Goal: Transaction & Acquisition: Purchase product/service

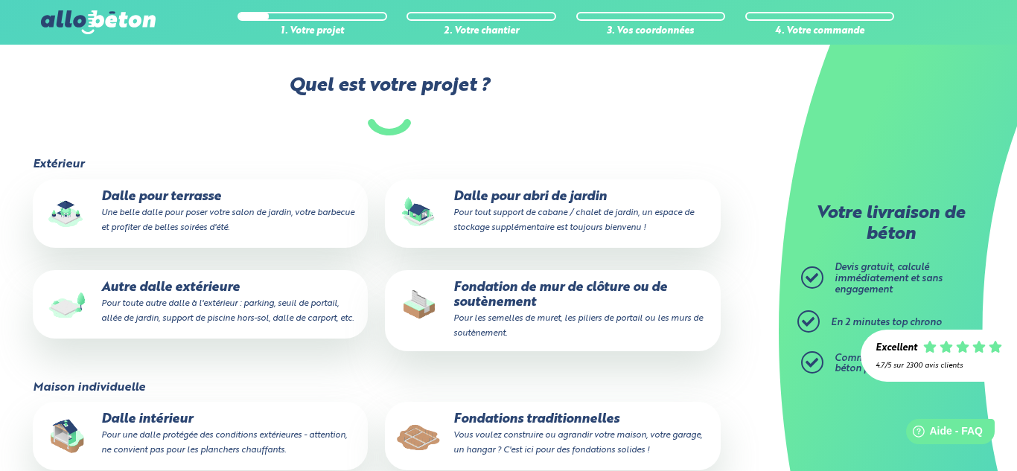
scroll to position [118, 0]
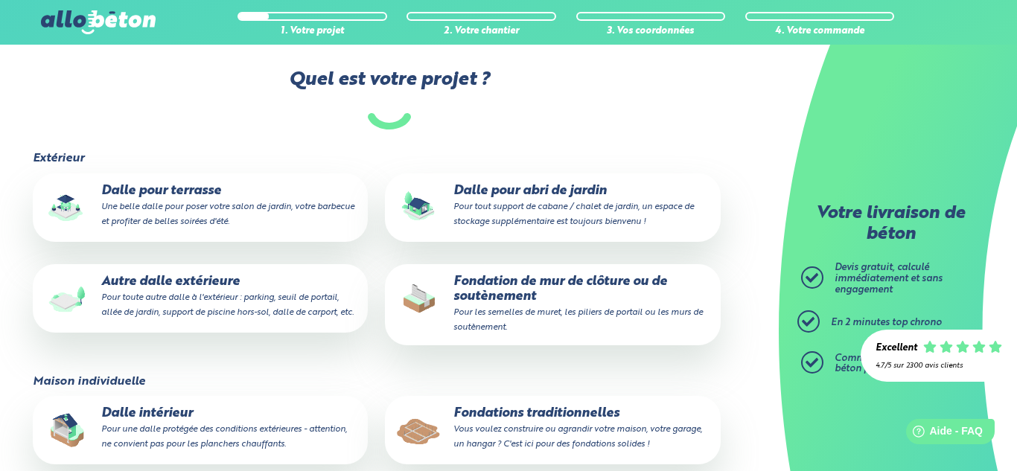
click at [305, 195] on p "Dalle pour terrasse Une belle dalle pour poser votre salon de jardin, votre bar…" at bounding box center [200, 206] width 314 height 45
click at [0, 0] on input "Dalle pour terrasse Une belle dalle pour poser votre salon de jardin, votre bar…" at bounding box center [0, 0] width 0 height 0
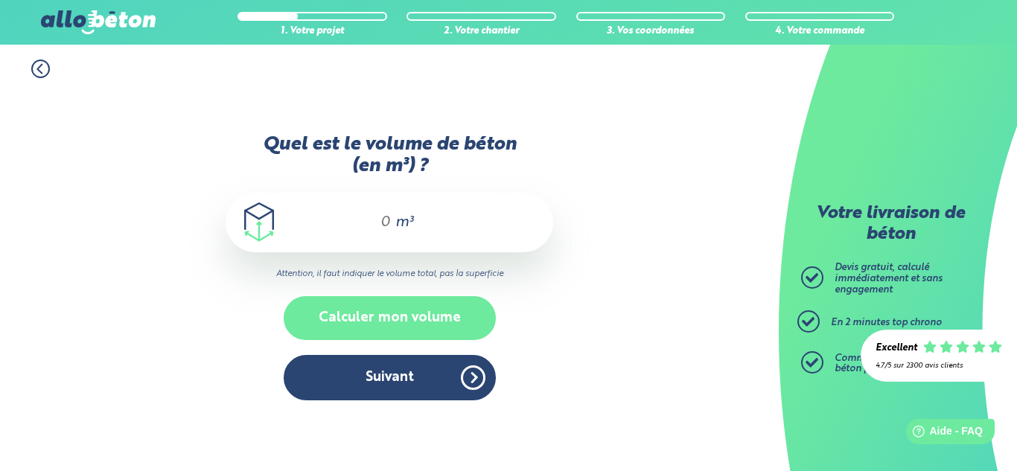
click at [410, 305] on button "Calculer mon volume" at bounding box center [390, 318] width 212 height 44
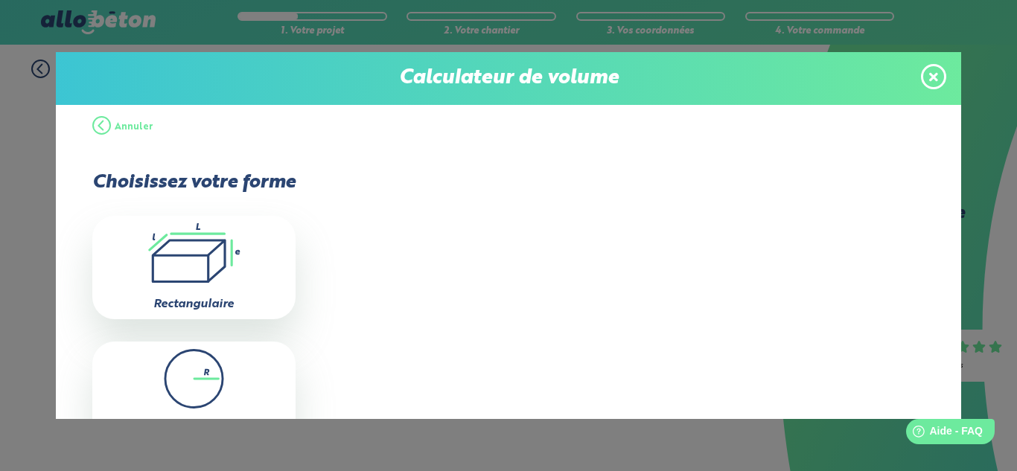
click at [200, 245] on icon ".icon-calc-rectanglea{fill:none;stroke-linecap:round;stroke-width:3px;stroke:#6…" at bounding box center [194, 253] width 188 height 60
type input "0"
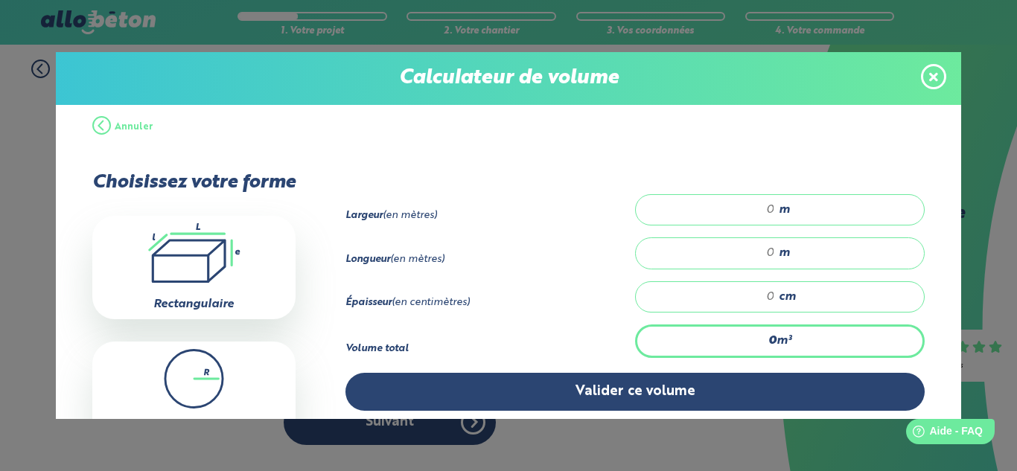
click at [771, 211] on input "number" at bounding box center [713, 209] width 124 height 15
type input "7"
click at [768, 246] on input "number" at bounding box center [713, 253] width 124 height 15
type input "14"
click at [769, 286] on div "cm" at bounding box center [780, 296] width 290 height 31
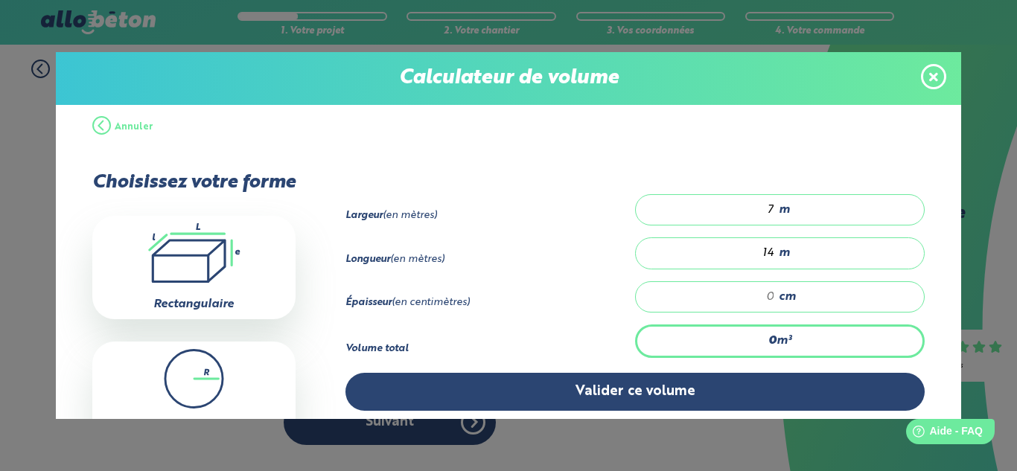
click at [772, 293] on input "number" at bounding box center [713, 297] width 124 height 15
type input "0.98"
type input "1"
type input "17.64"
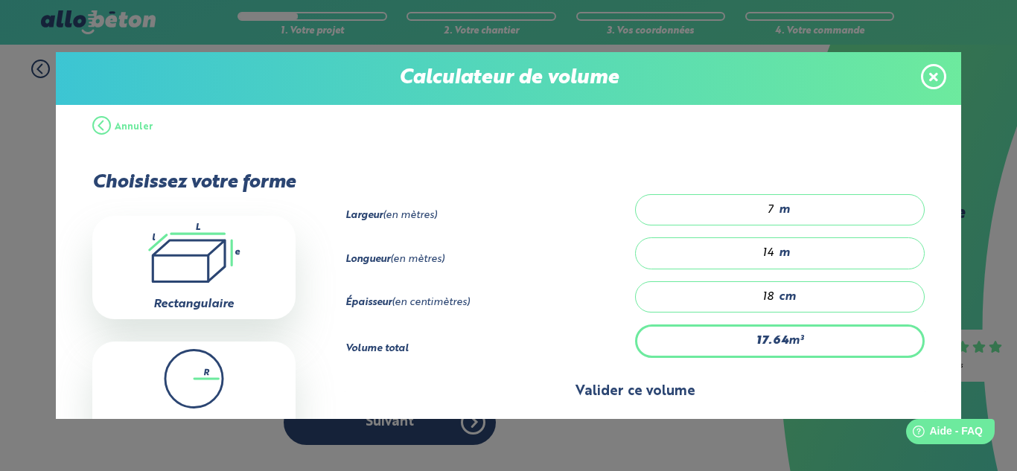
type input "18"
click at [741, 376] on button "Valider ce volume" at bounding box center [635, 392] width 580 height 38
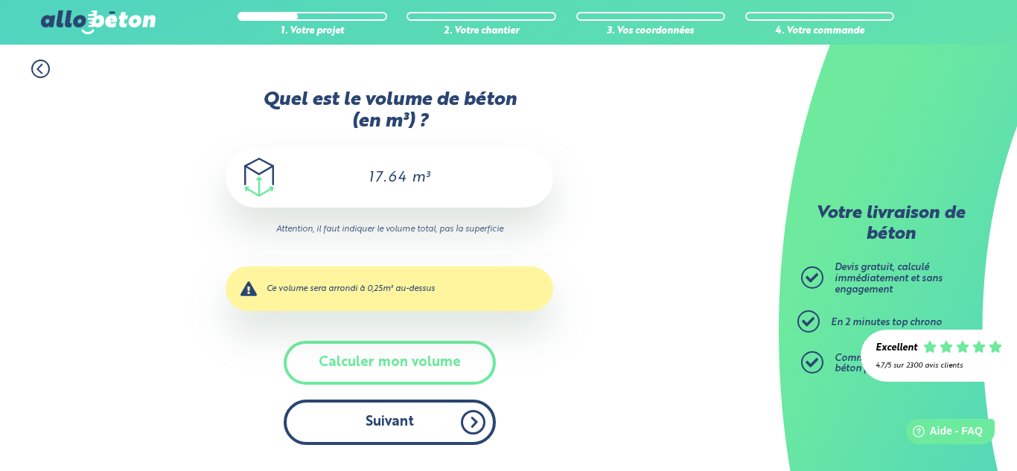
click at [415, 423] on button "Suivant" at bounding box center [390, 422] width 212 height 45
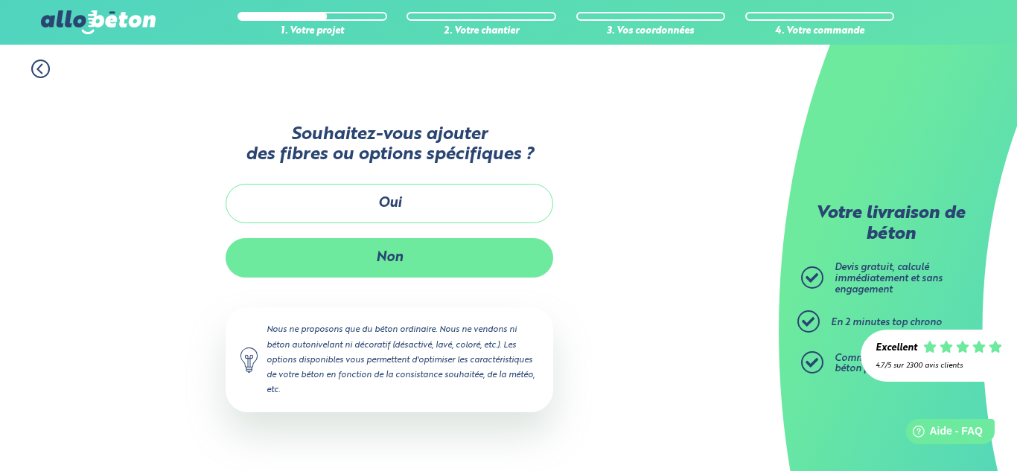
click at [421, 273] on button "Non" at bounding box center [390, 257] width 328 height 39
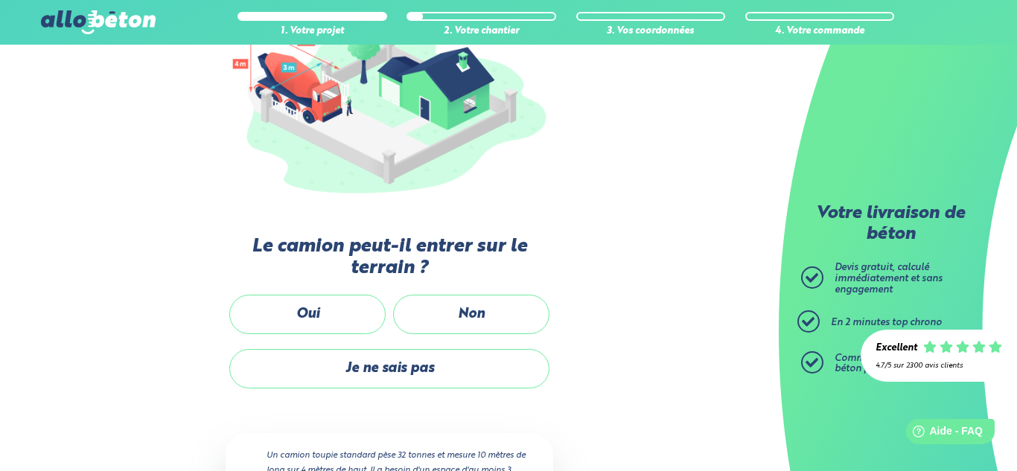
scroll to position [223, 0]
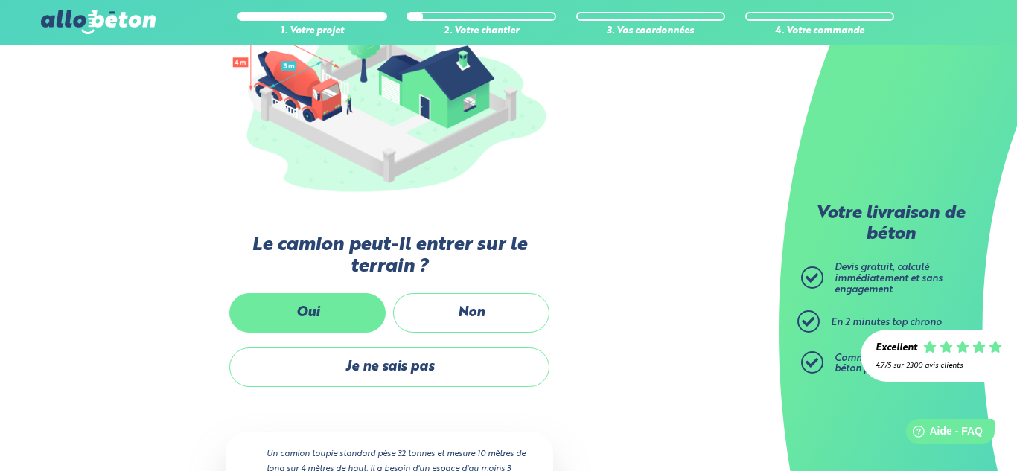
click at [339, 315] on label "Oui" at bounding box center [307, 312] width 156 height 39
click at [0, 0] on input "Oui" at bounding box center [0, 0] width 0 height 0
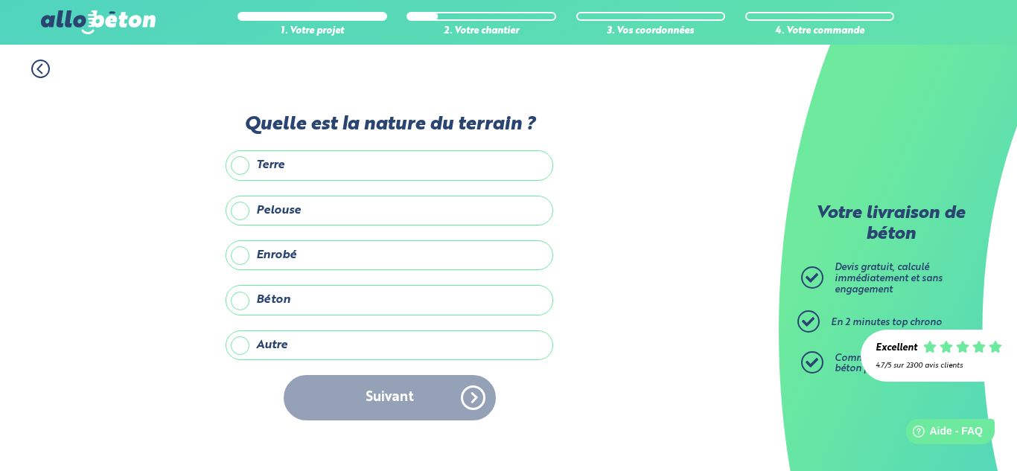
click at [362, 305] on label "Béton" at bounding box center [390, 300] width 328 height 30
click at [0, 0] on input "Béton" at bounding box center [0, 0] width 0 height 0
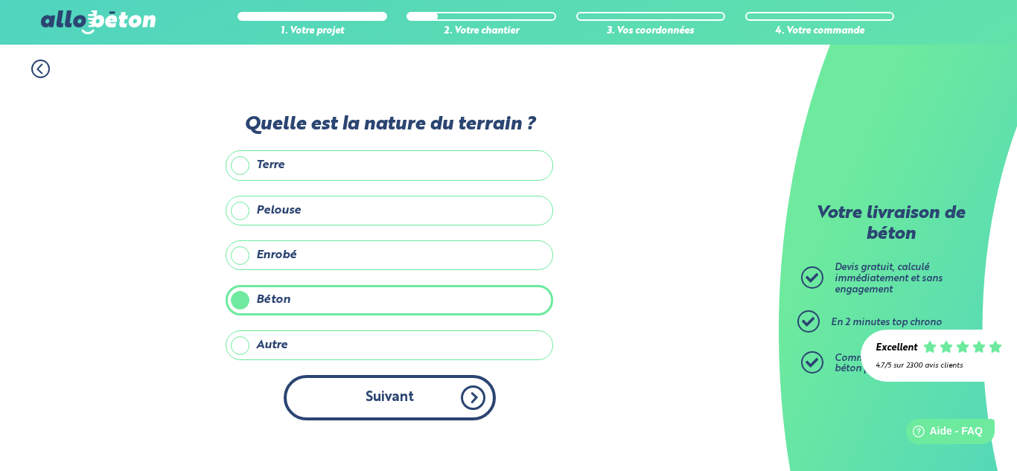
click at [405, 391] on button "Suivant" at bounding box center [390, 397] width 212 height 45
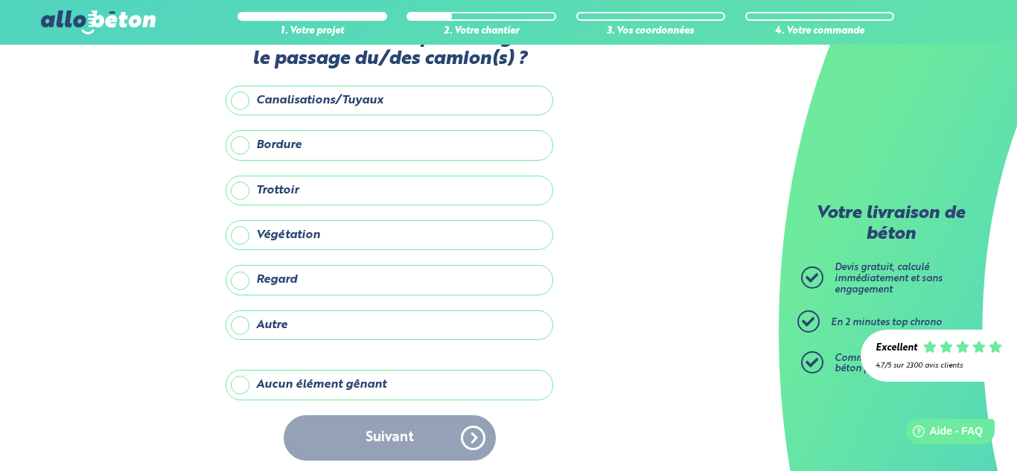
scroll to position [56, 0]
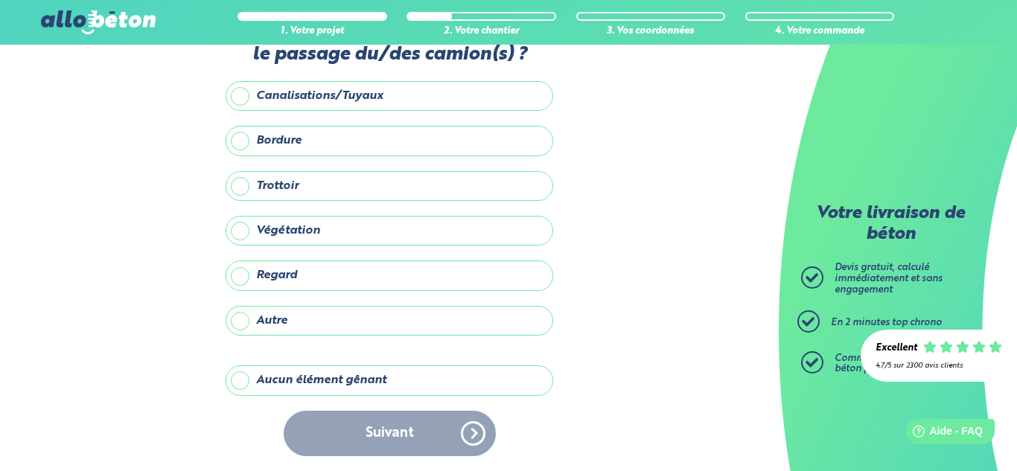
click at [416, 379] on label "Aucun élément gênant" at bounding box center [390, 381] width 328 height 30
click at [0, 0] on input "Aucun élément gênant" at bounding box center [0, 0] width 0 height 0
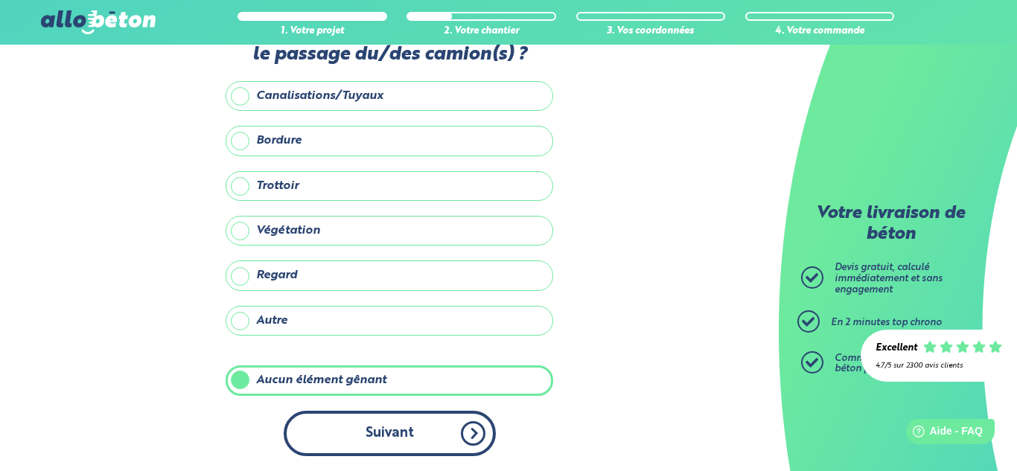
click at [389, 429] on button "Suivant" at bounding box center [390, 433] width 212 height 45
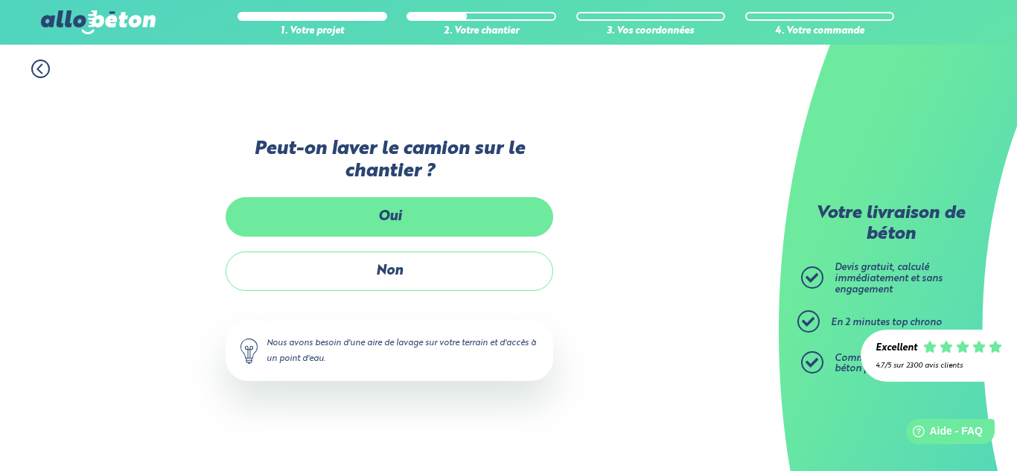
click at [438, 228] on label "Oui" at bounding box center [390, 216] width 328 height 39
click at [0, 0] on input "Oui" at bounding box center [0, 0] width 0 height 0
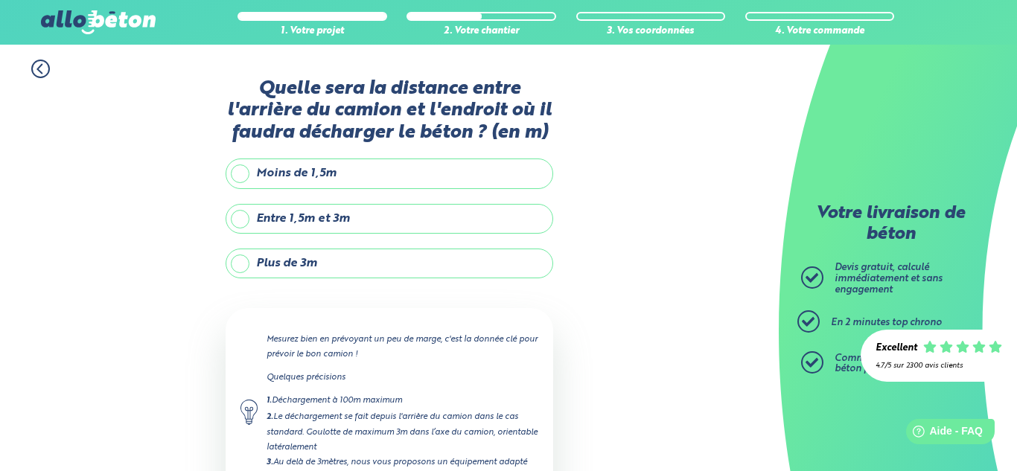
click at [411, 267] on label "Plus de 3m" at bounding box center [390, 264] width 328 height 30
click at [0, 0] on input "Plus de 3m" at bounding box center [0, 0] width 0 height 0
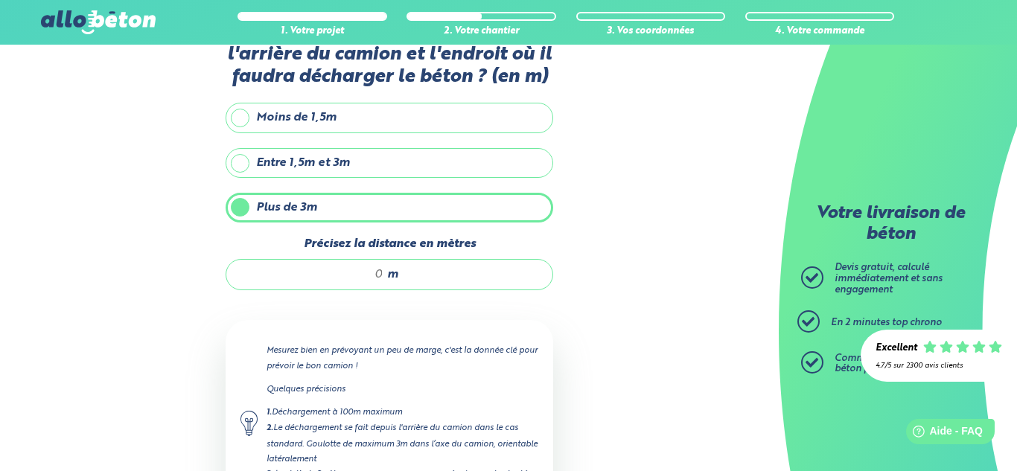
scroll to position [66, 0]
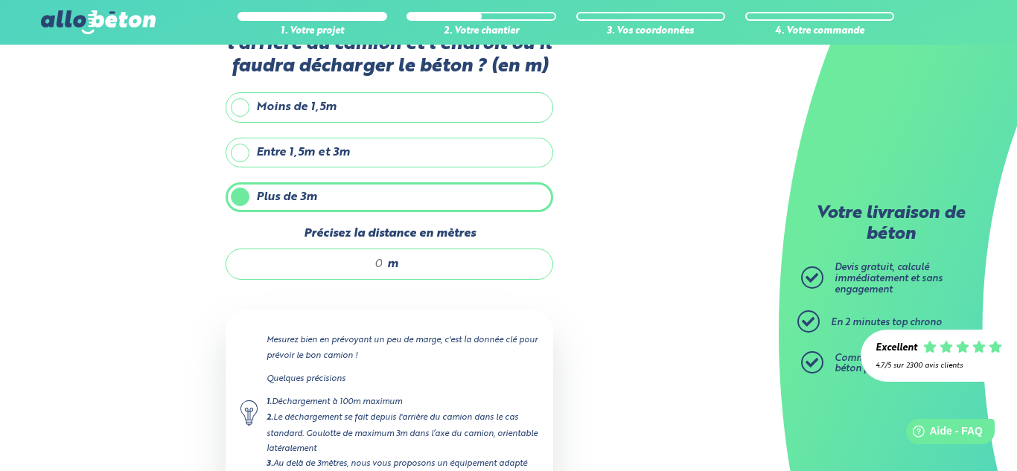
click at [380, 262] on input "Précisez la distance en mètres" at bounding box center [312, 264] width 142 height 15
type input "10"
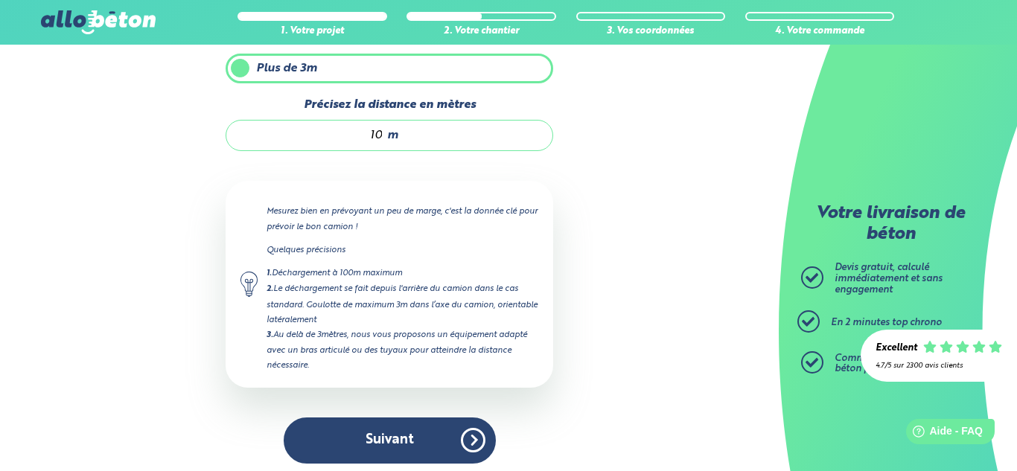
scroll to position [202, 0]
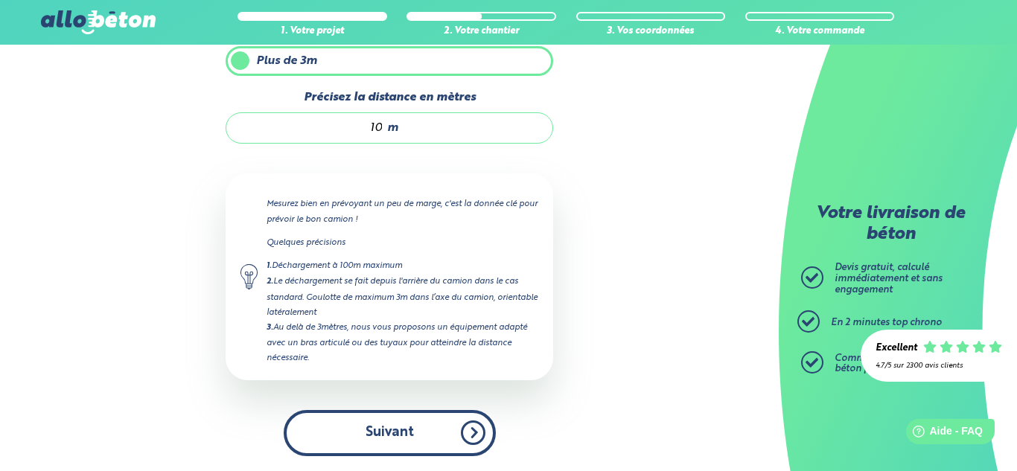
click at [413, 434] on button "Suivant" at bounding box center [390, 432] width 212 height 45
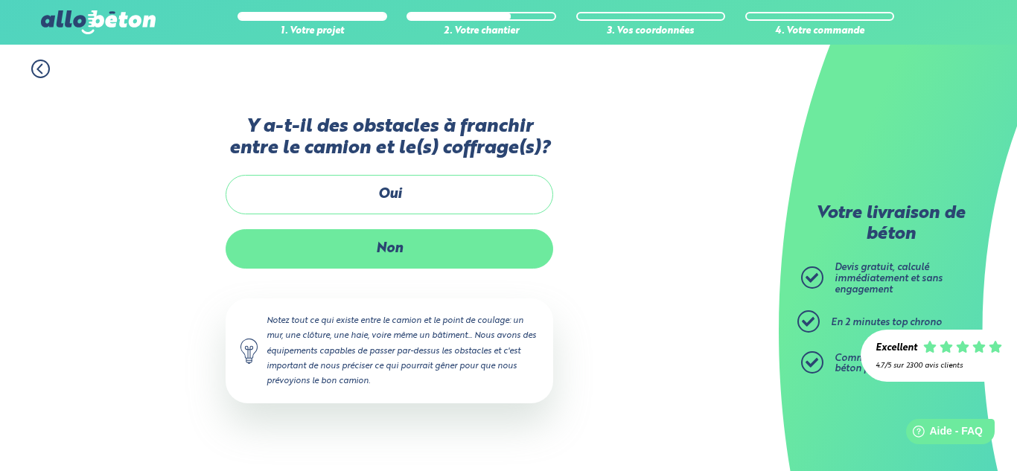
click at [423, 258] on label "Non" at bounding box center [390, 248] width 328 height 39
click at [0, 0] on input "Non" at bounding box center [0, 0] width 0 height 0
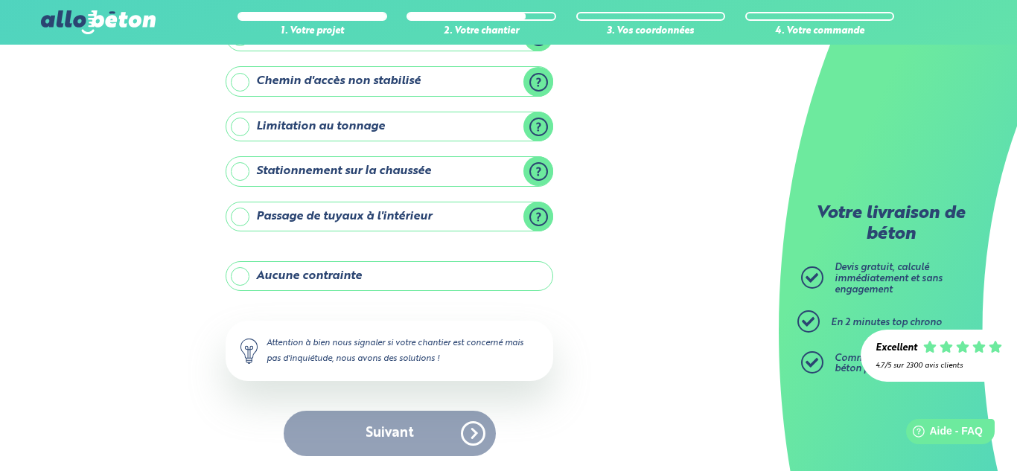
click at [412, 275] on label "Aucune contrainte" at bounding box center [390, 276] width 328 height 30
click at [0, 0] on input "Aucune contrainte" at bounding box center [0, 0] width 0 height 0
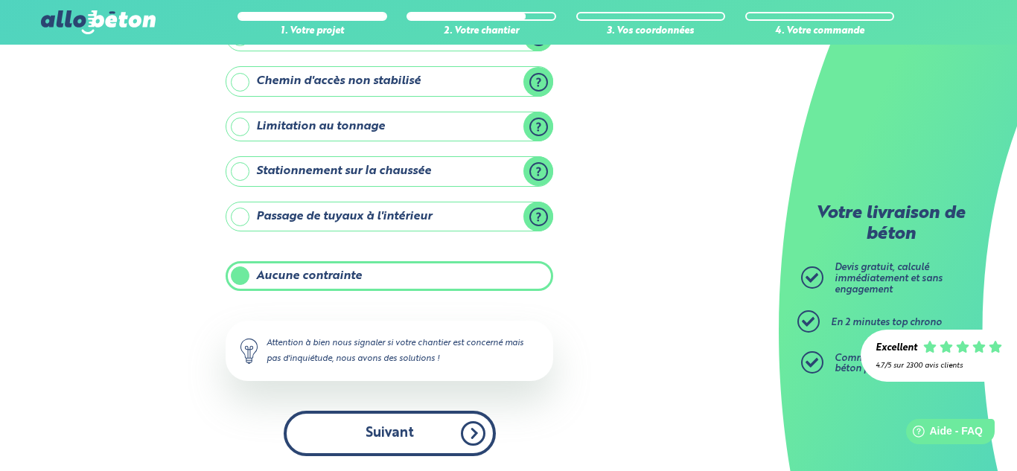
click at [406, 421] on button "Suivant" at bounding box center [390, 433] width 212 height 45
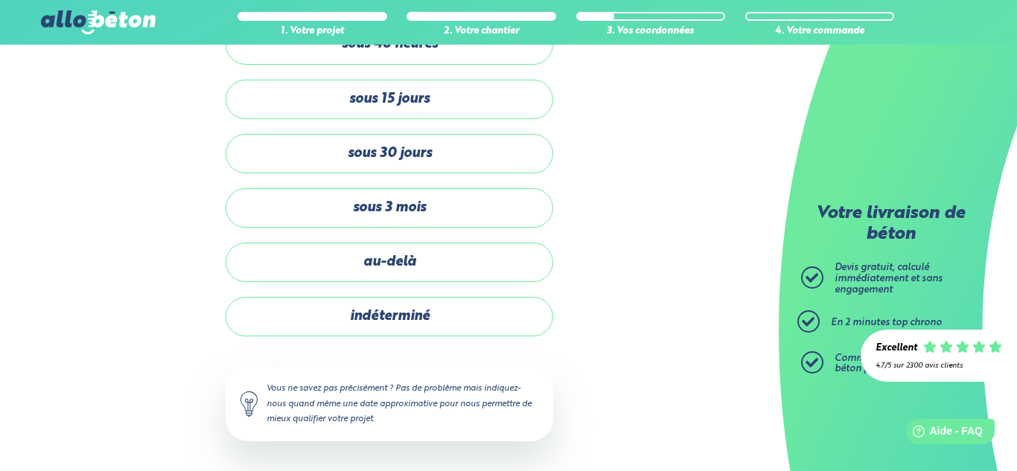
scroll to position [90, 0]
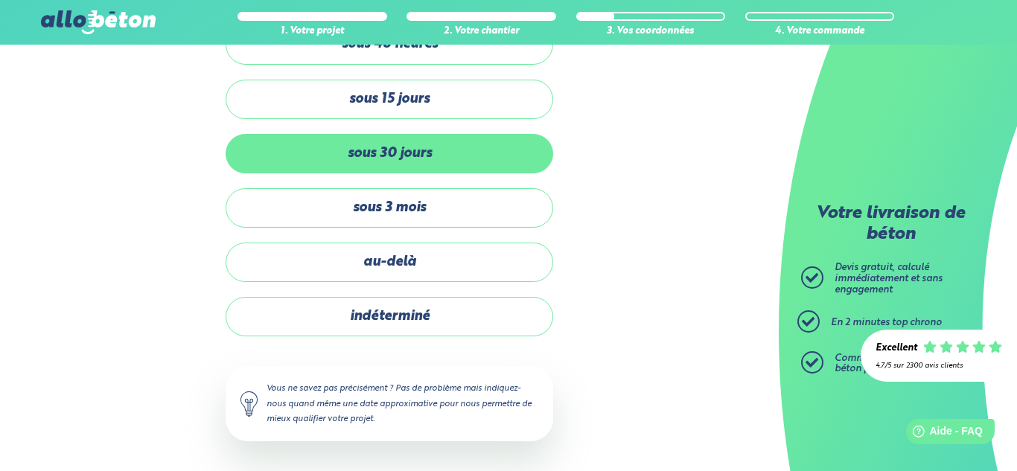
click at [420, 162] on label "sous 30 jours" at bounding box center [390, 153] width 328 height 39
click at [0, 0] on input "sous 30 jours" at bounding box center [0, 0] width 0 height 0
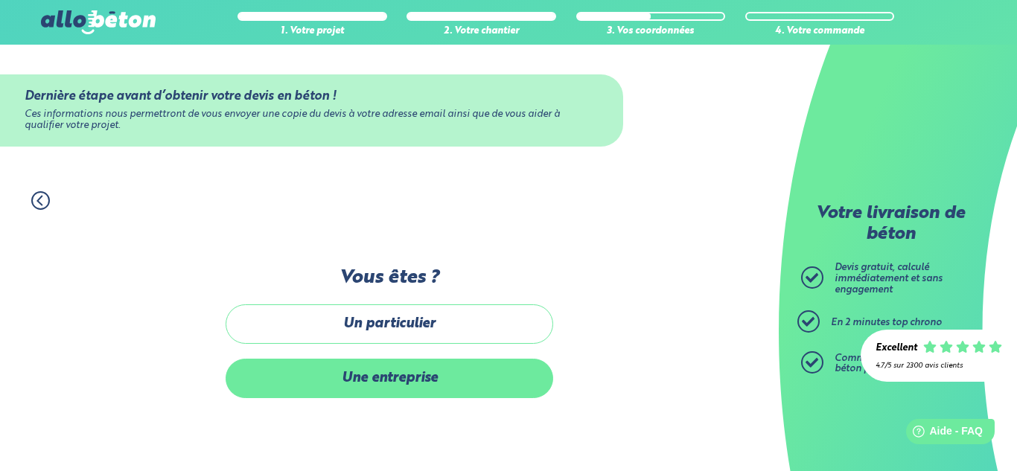
click at [430, 381] on label "Une entreprise" at bounding box center [390, 378] width 328 height 39
click at [0, 0] on input "Une entreprise" at bounding box center [0, 0] width 0 height 0
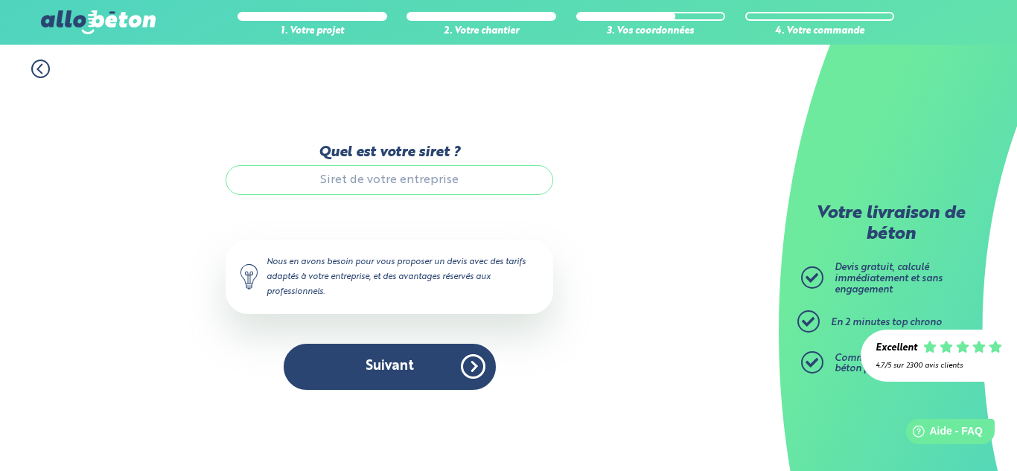
click at [418, 188] on input "Quel est votre siret ?" at bounding box center [390, 180] width 328 height 30
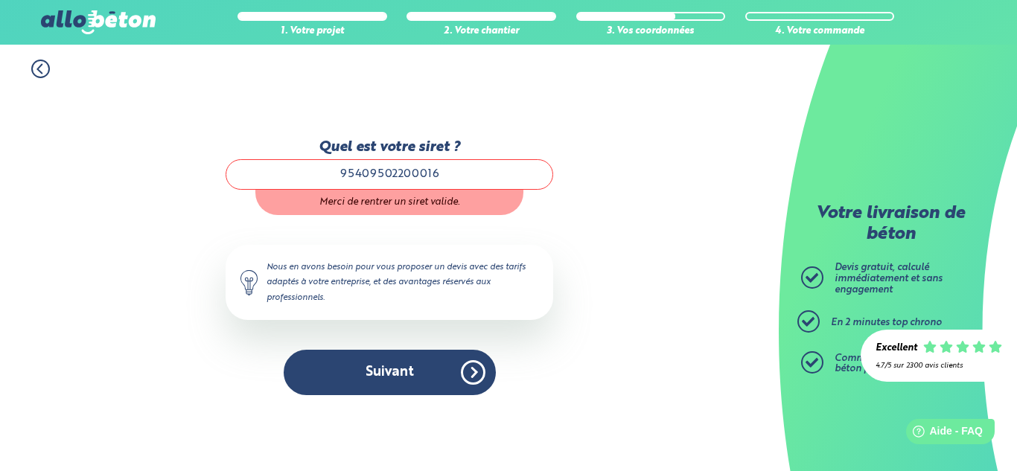
type input "95409502200016"
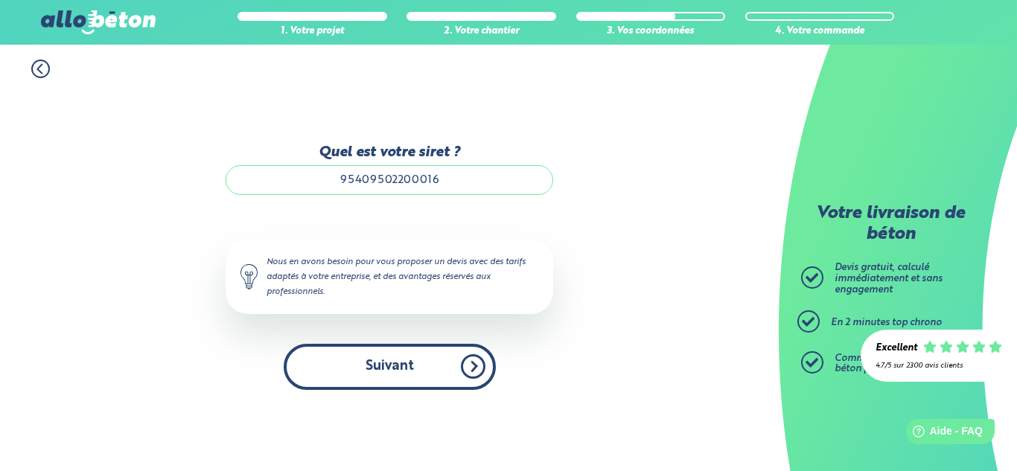
click at [395, 371] on button "Suivant" at bounding box center [390, 366] width 212 height 45
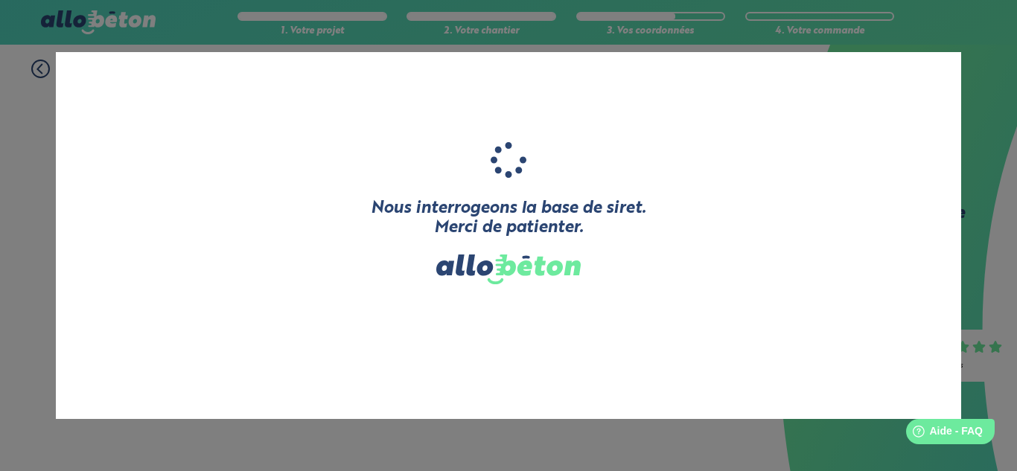
type input "BRESS'TP"
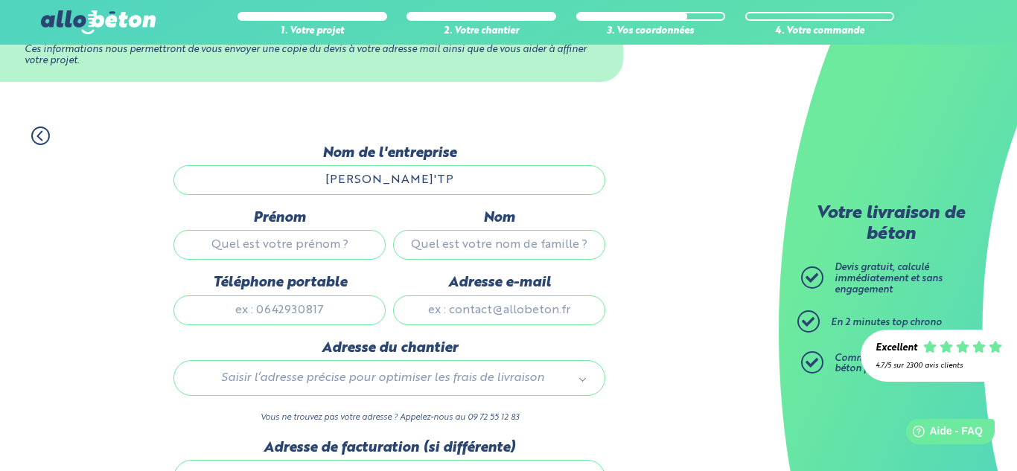
scroll to position [208, 0]
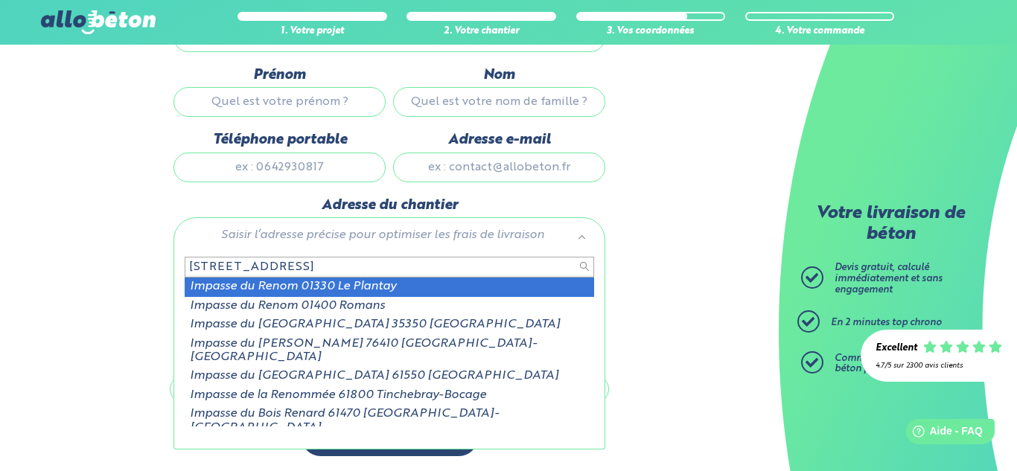
type input "193 impasse du renom"
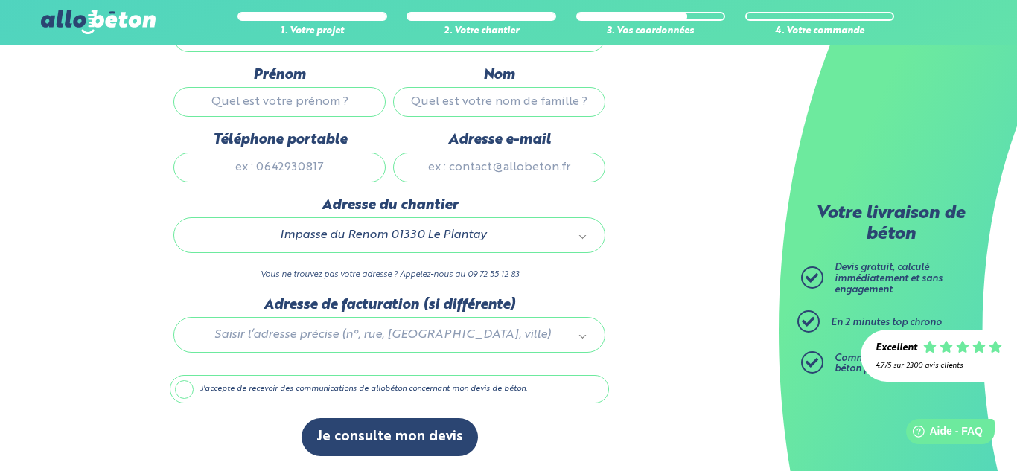
click at [313, 390] on label "J'accepte de recevoir des communications de allobéton concernant mon devis de b…" at bounding box center [389, 389] width 439 height 28
click at [0, 0] on input "J'accepte de recevoir des communications de allobéton concernant mon devis de b…" at bounding box center [0, 0] width 0 height 0
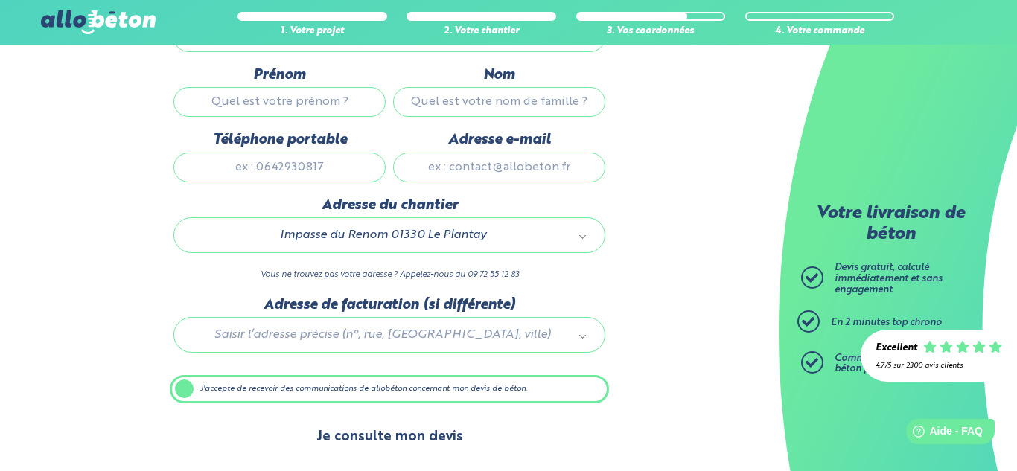
click at [348, 423] on button "Je consulte mon devis" at bounding box center [390, 437] width 176 height 38
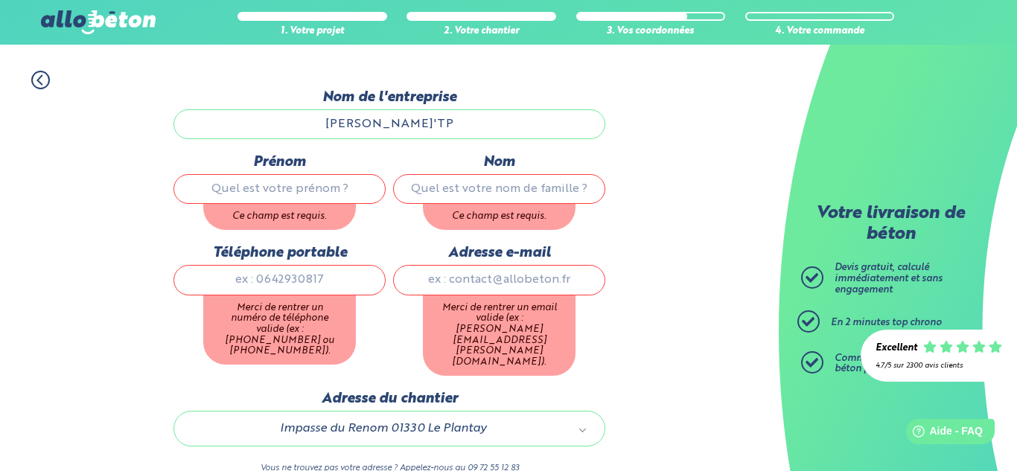
scroll to position [118, 0]
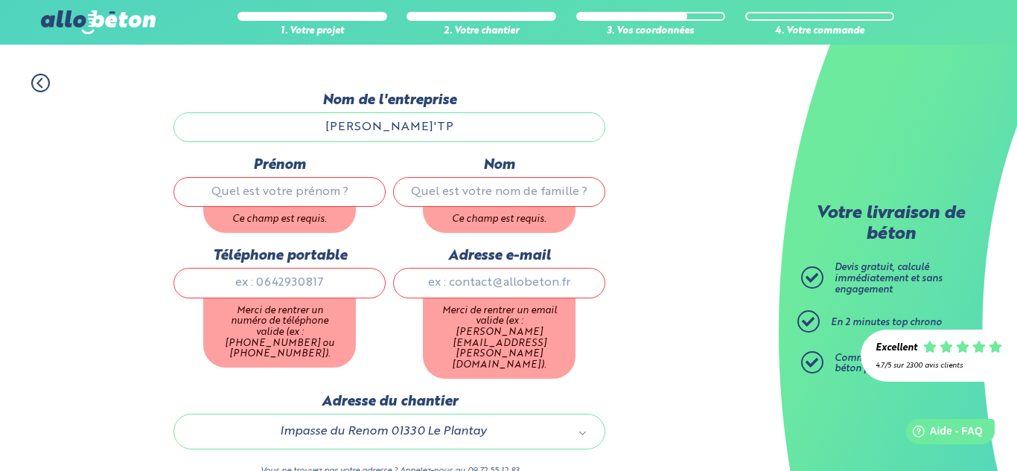
click at [320, 204] on input "Prénom" at bounding box center [279, 192] width 212 height 30
type input "elliot"
type input "extier"
type input "0625703468"
type input "extiere@gmail.com"
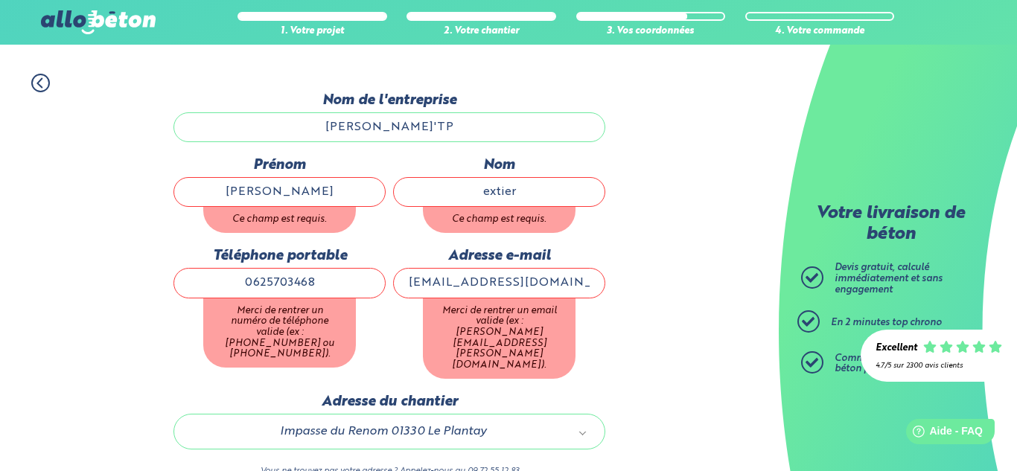
type input "54 Rue en chabotte"
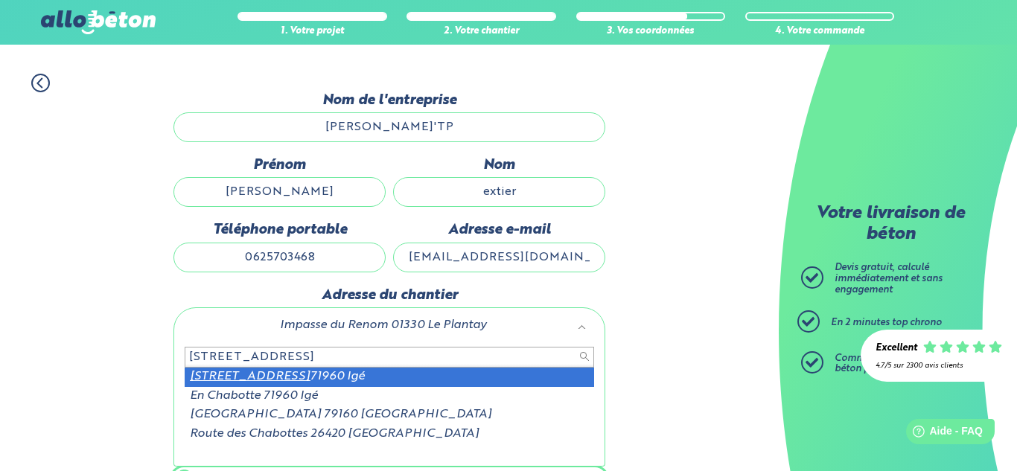
drag, startPoint x: 333, startPoint y: 358, endPoint x: 184, endPoint y: 352, distance: 149.0
click at [180, 352] on div "54 Rue en chabotte 54 Rue En Chabotte 71960 Igé En Chabotte 71960 Igé Rue de la…" at bounding box center [389, 402] width 432 height 127
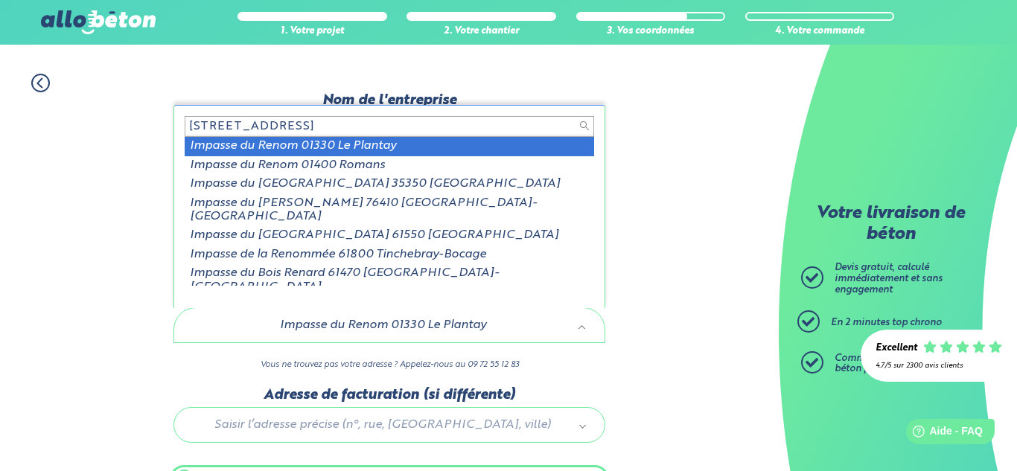
type input "193 impasse du renom"
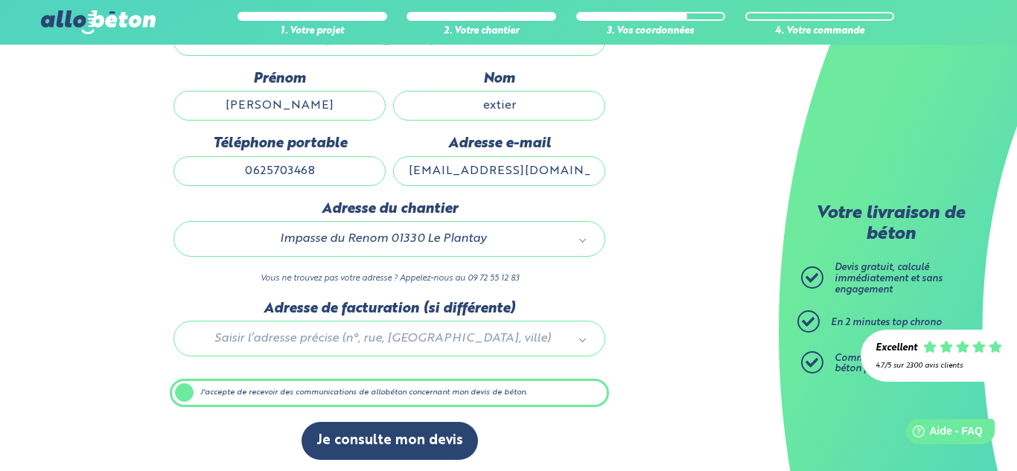
scroll to position [208, 0]
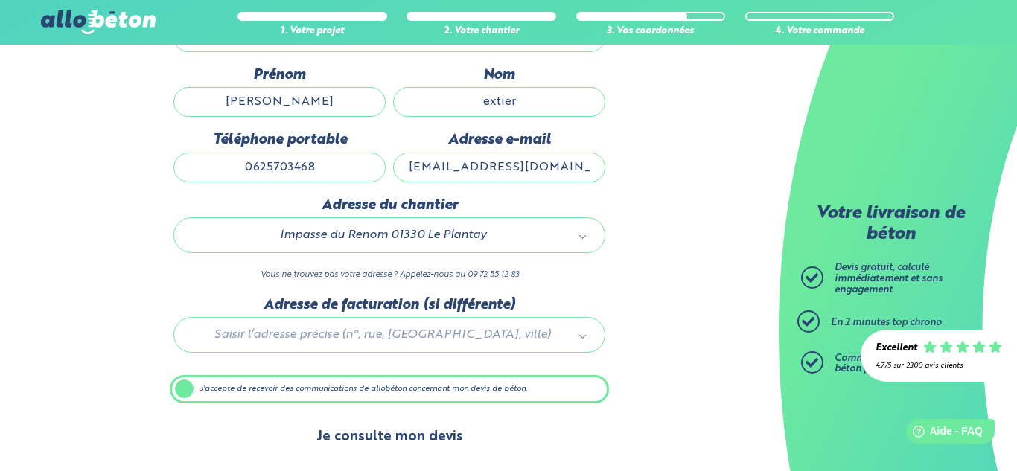
click at [412, 444] on button "Je consulte mon devis" at bounding box center [390, 437] width 176 height 38
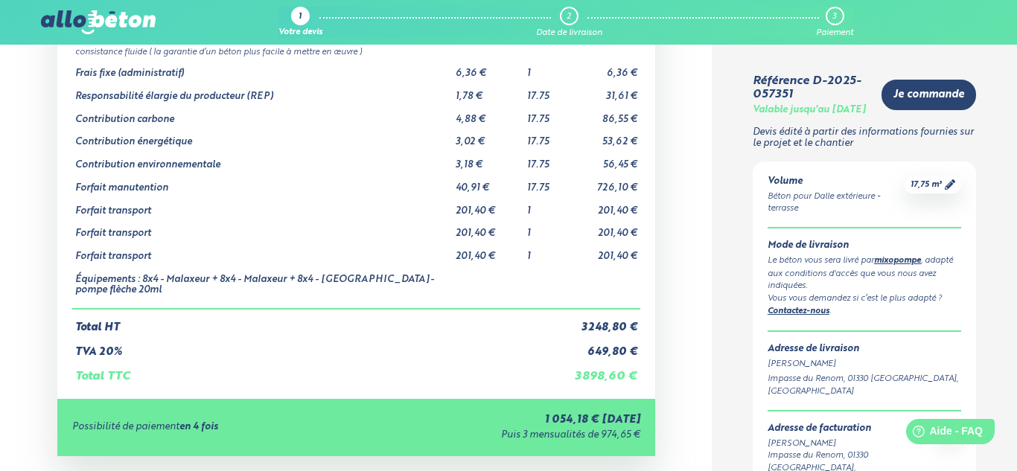
scroll to position [188, 0]
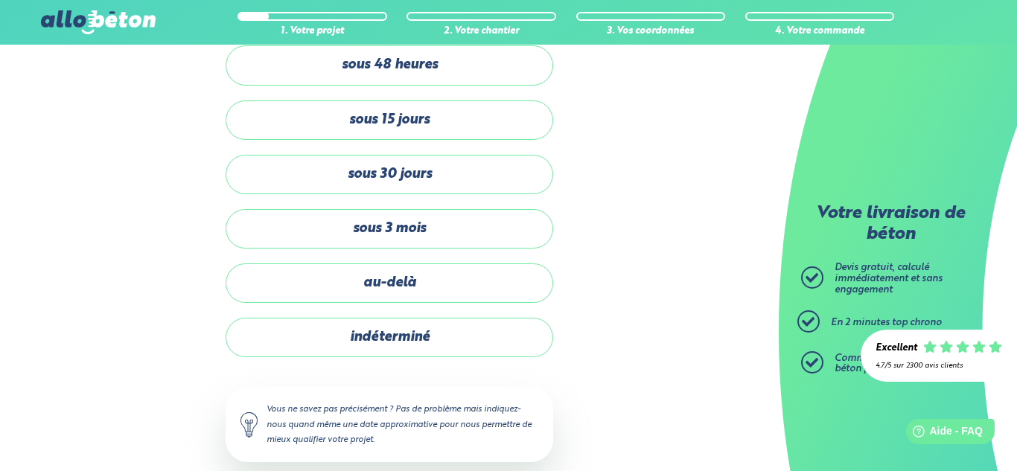
scroll to position [219, 0]
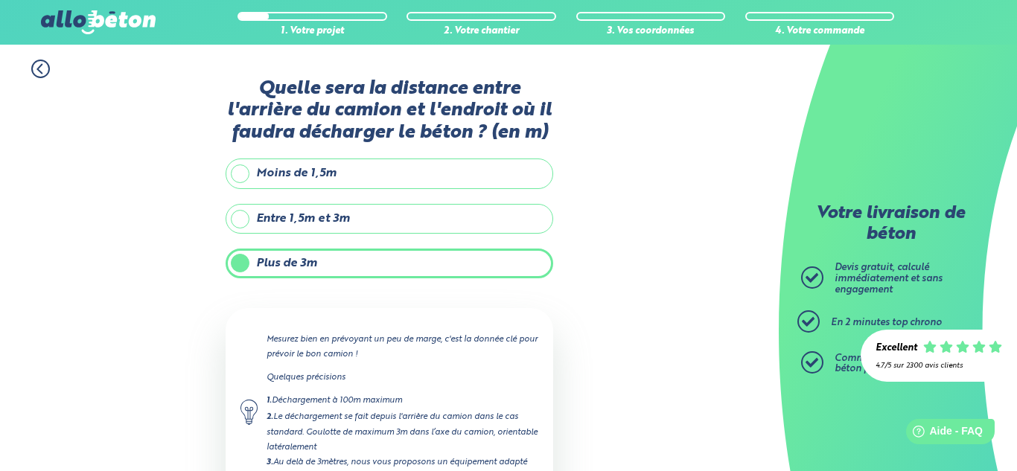
scroll to position [109, 0]
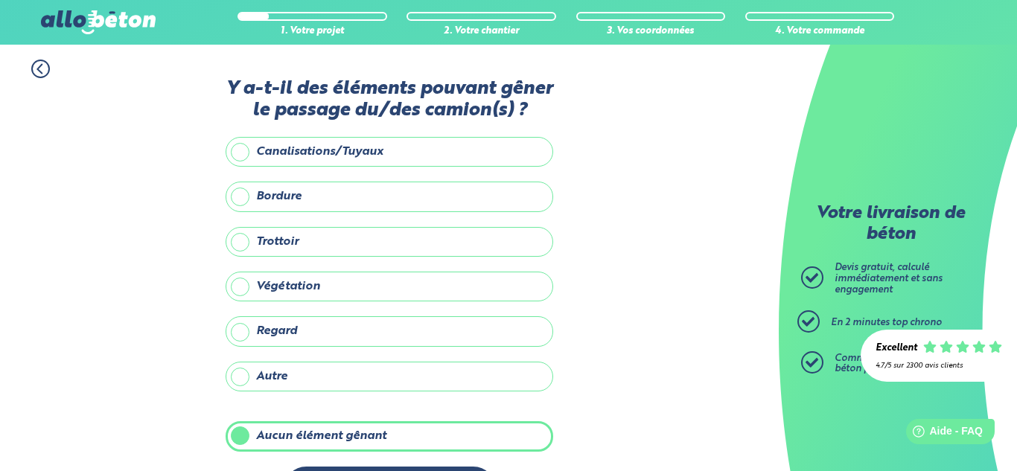
scroll to position [56, 0]
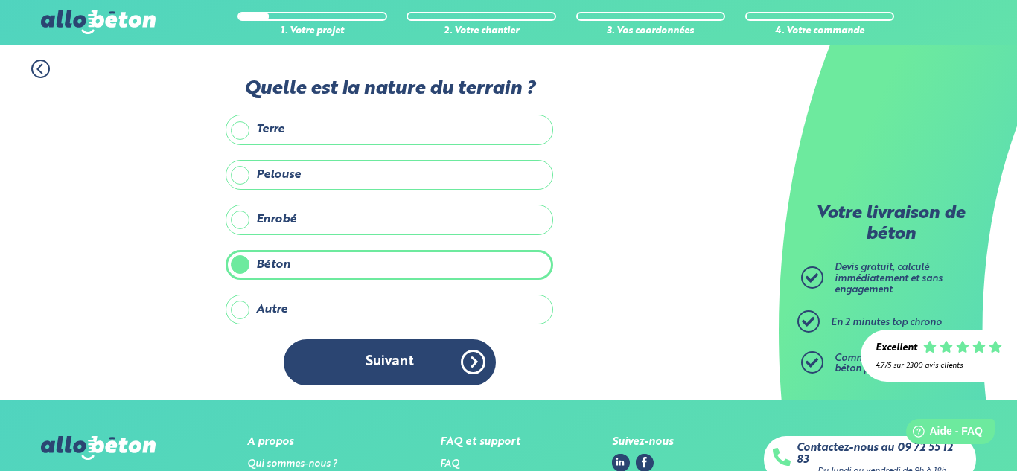
scroll to position [223, 0]
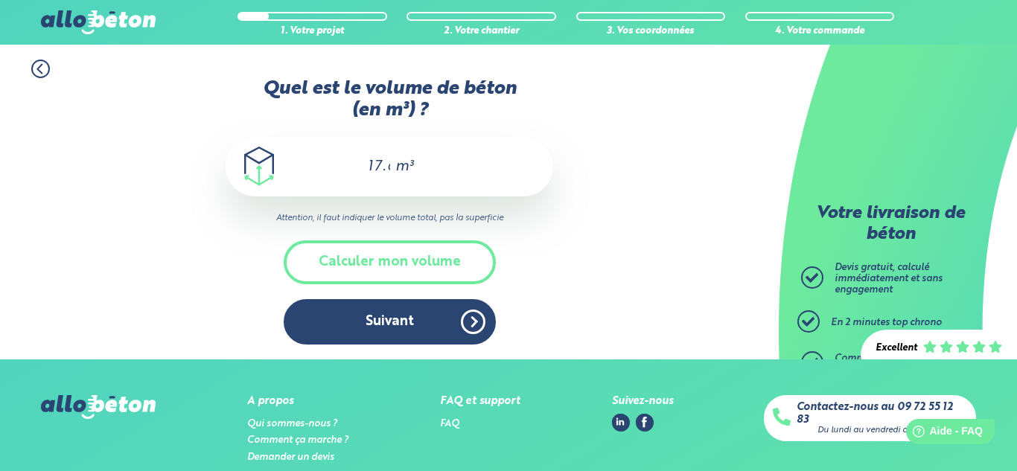
scroll to position [118, 0]
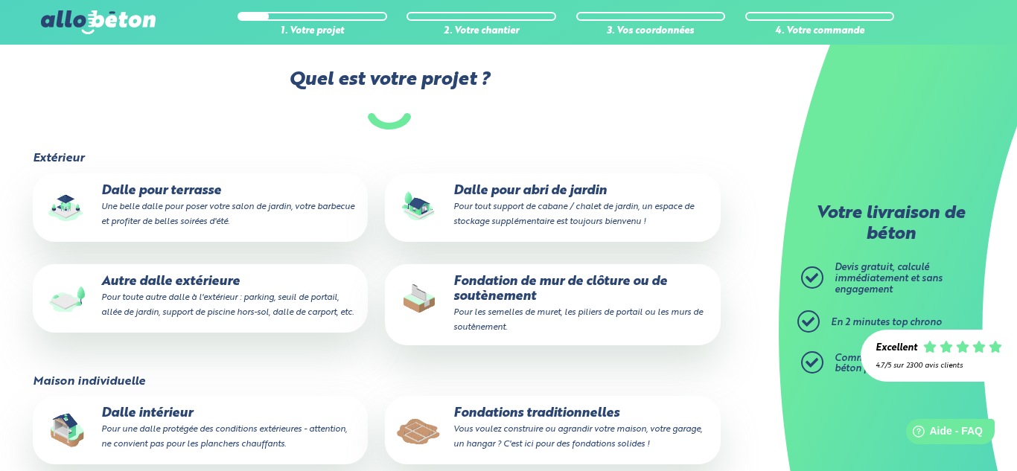
click at [524, 425] on small "Vous voulez construire ou agrandir votre maison, votre garage, un hangar ? C'es…" at bounding box center [577, 437] width 249 height 24
click at [0, 0] on input "Fondations traditionnelles Vous voulez construire ou agrandir votre maison, vot…" at bounding box center [0, 0] width 0 height 0
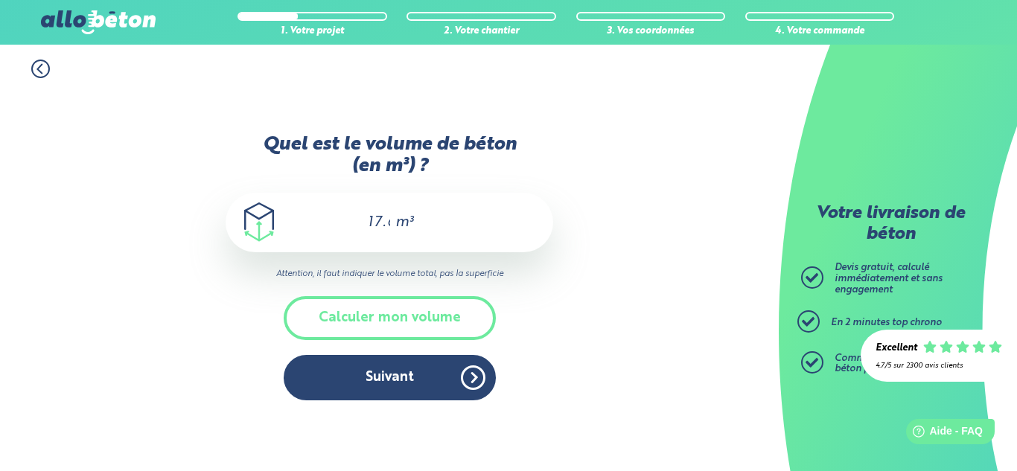
click at [403, 316] on button "Calculer mon volume" at bounding box center [390, 318] width 212 height 44
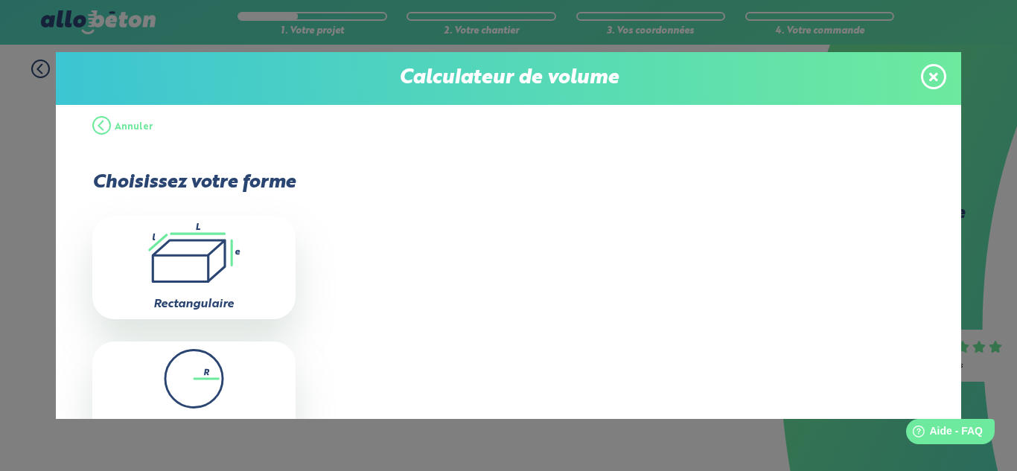
click at [222, 256] on icon ".icon-calc-rectanglea{fill:none;stroke-linecap:round;stroke-width:3px;stroke:#6…" at bounding box center [194, 253] width 188 height 60
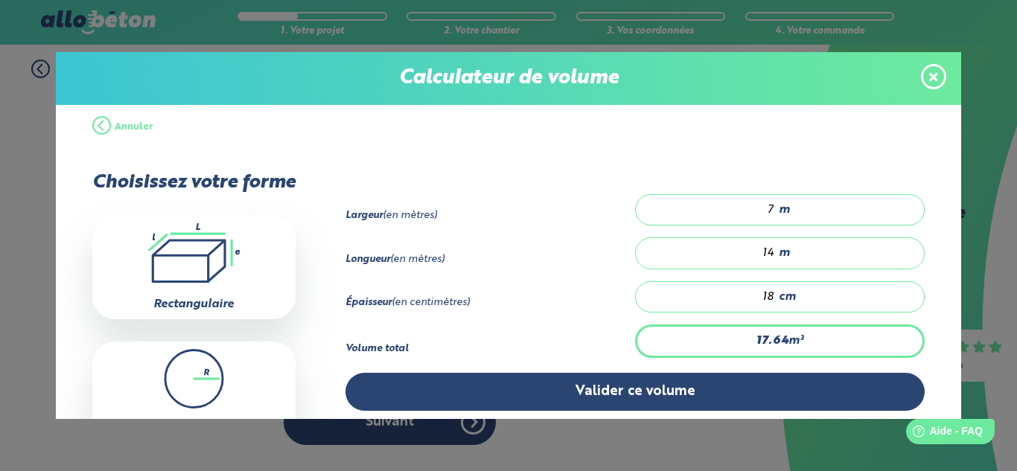
click at [771, 208] on input "7" at bounding box center [713, 209] width 124 height 15
type input "0"
type input "17.64"
type input "7"
click at [771, 249] on input "14" at bounding box center [713, 253] width 124 height 15
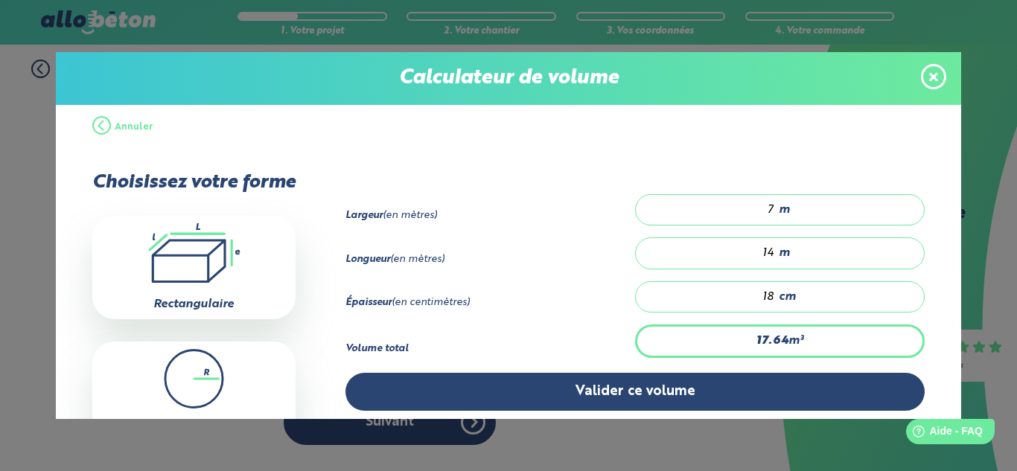
type input "1.26"
type input "1"
type input "12.6"
type input "10"
click at [772, 292] on input "18" at bounding box center [713, 297] width 124 height 15
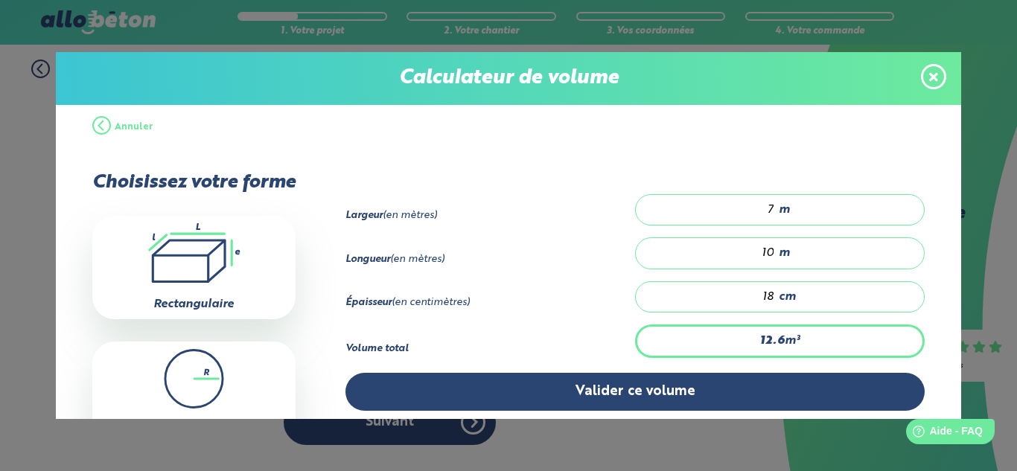
type input "0.7"
type input "1"
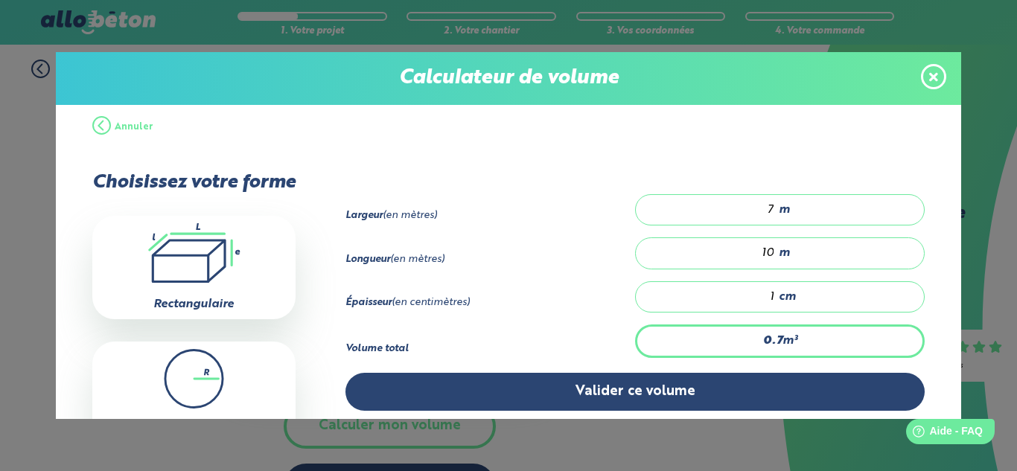
type input "0"
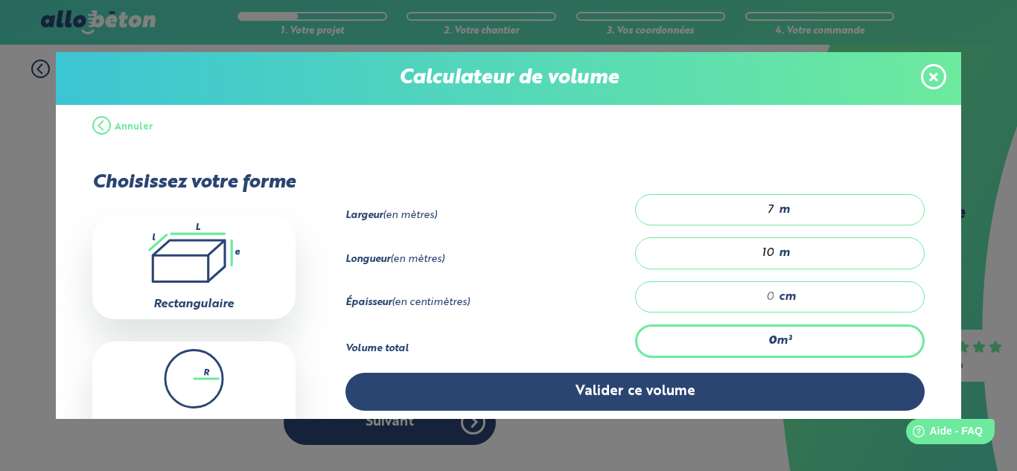
type input "2.8"
type input "4"
type input "28"
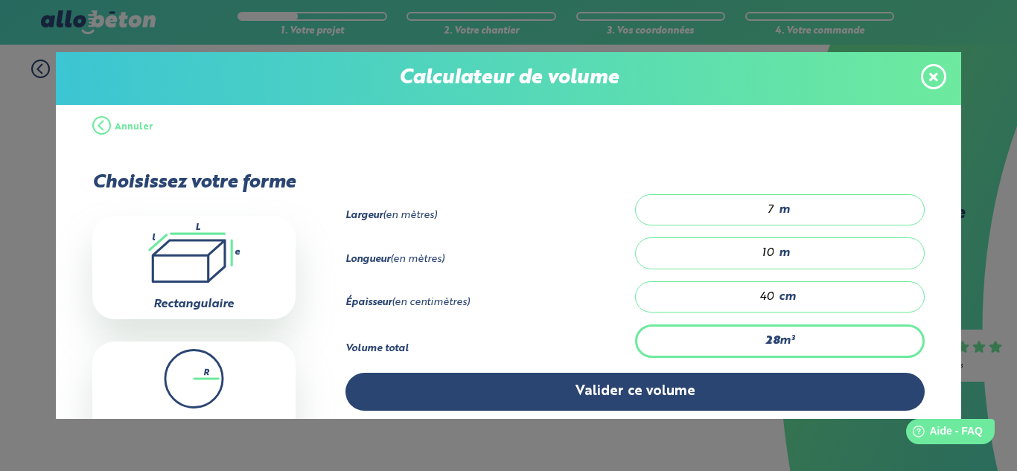
type input "40"
click at [773, 205] on input "7" at bounding box center [713, 209] width 124 height 15
type input "0"
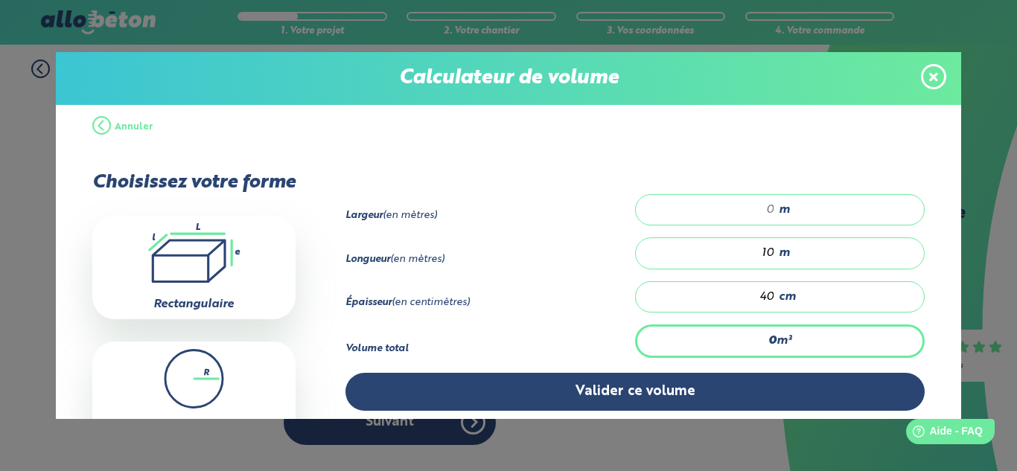
type input "20"
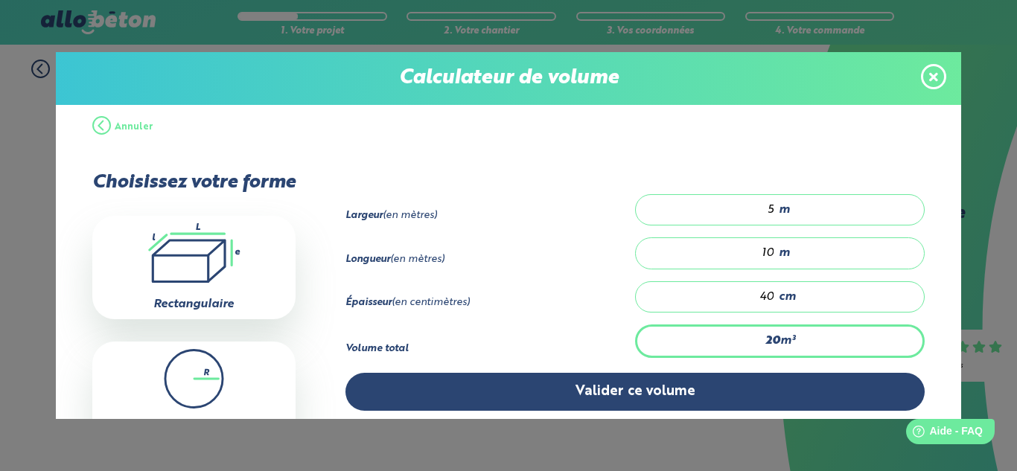
click at [766, 210] on input "5" at bounding box center [713, 209] width 124 height 15
type input "05"
type input "0"
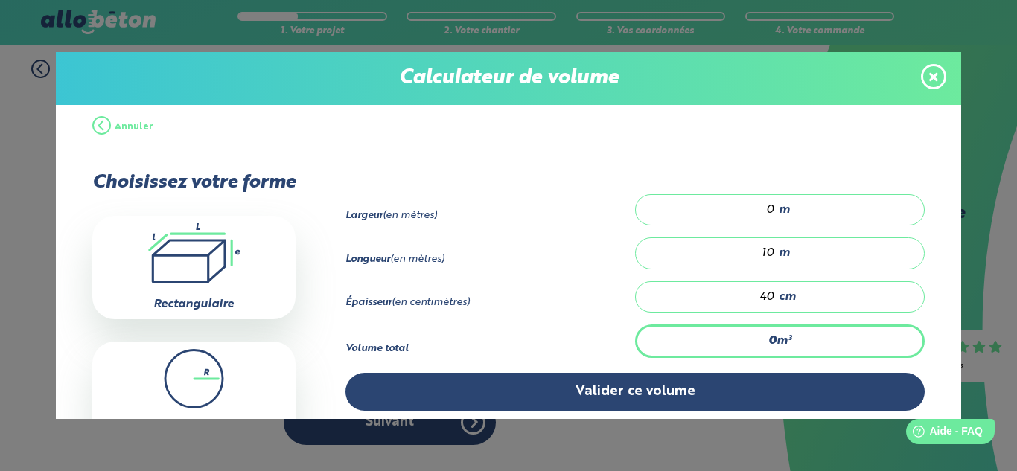
type input "20"
type input "05"
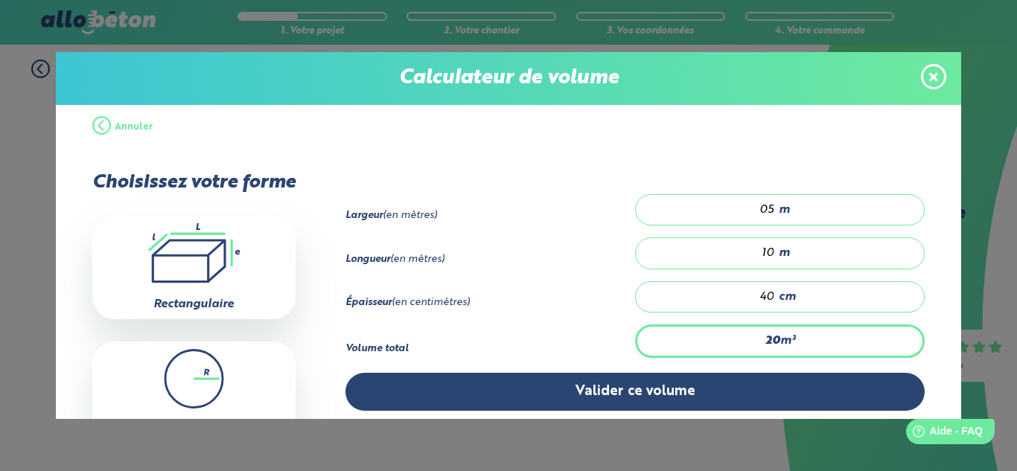
type input "0"
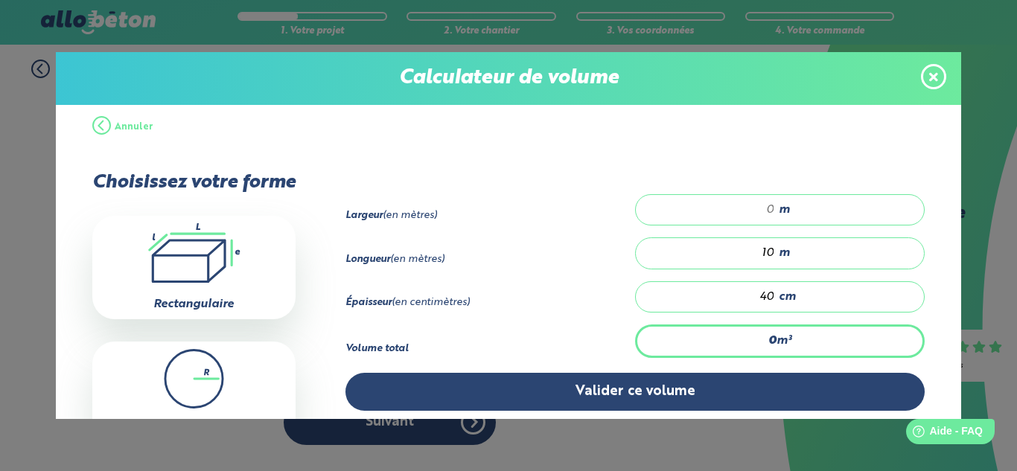
type input "0"
type input "20"
type input "05"
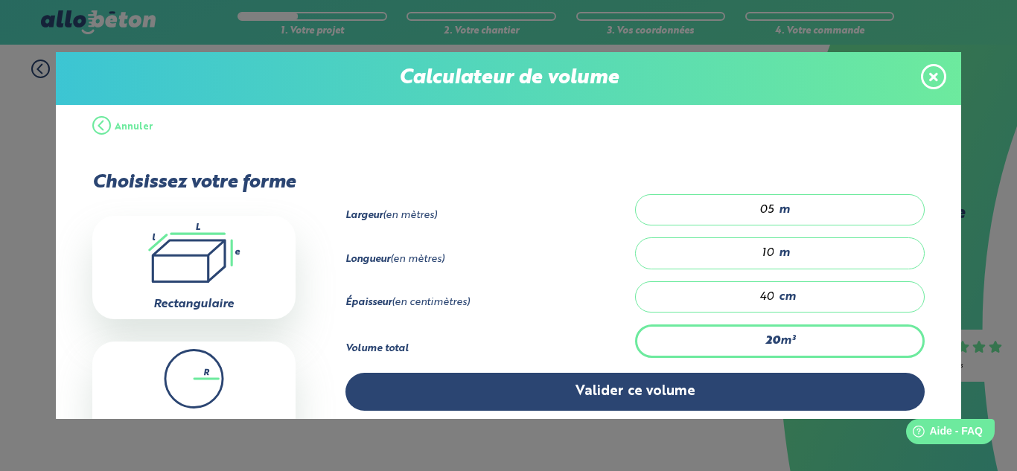
type input "0"
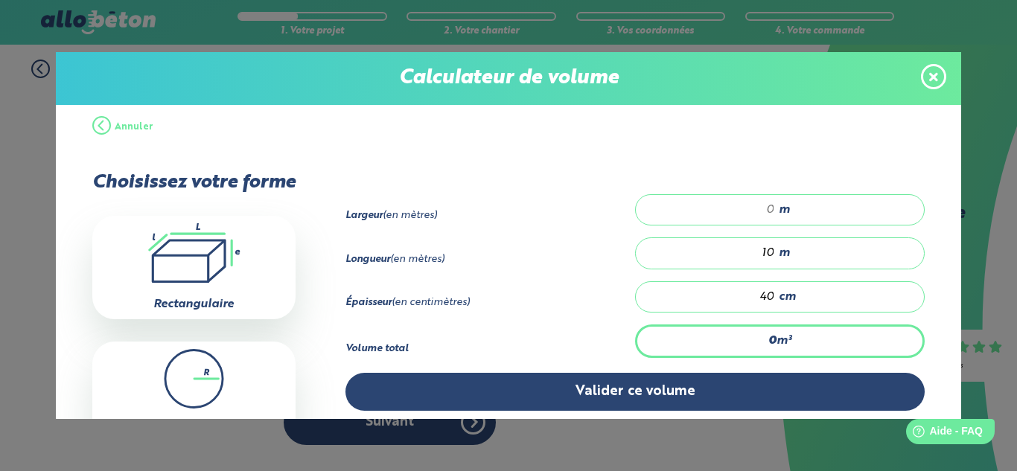
click at [928, 80] on span at bounding box center [933, 76] width 25 height 25
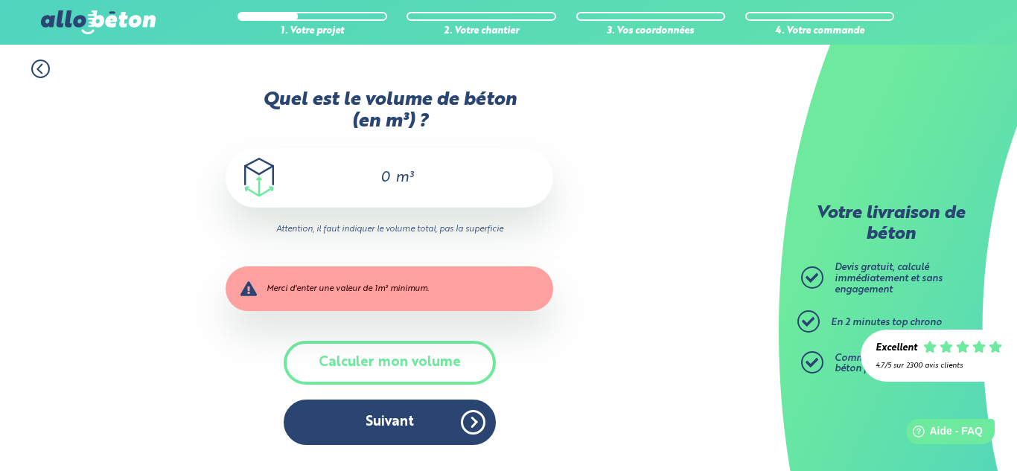
click at [392, 185] on div "0 m³" at bounding box center [390, 178] width 328 height 60
click at [376, 180] on input "0" at bounding box center [378, 178] width 25 height 18
click at [384, 177] on input "0" at bounding box center [378, 178] width 25 height 18
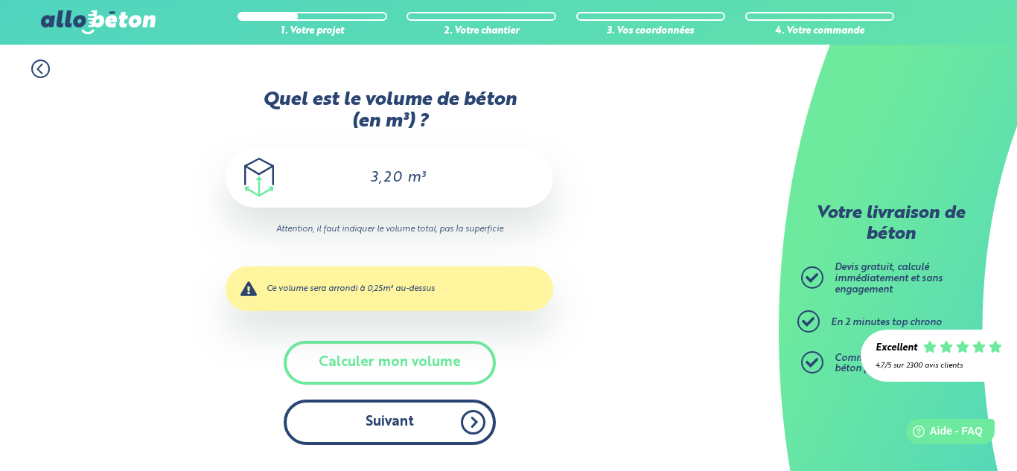
type input "3,20"
click at [429, 420] on button "Suivant" at bounding box center [390, 422] width 212 height 45
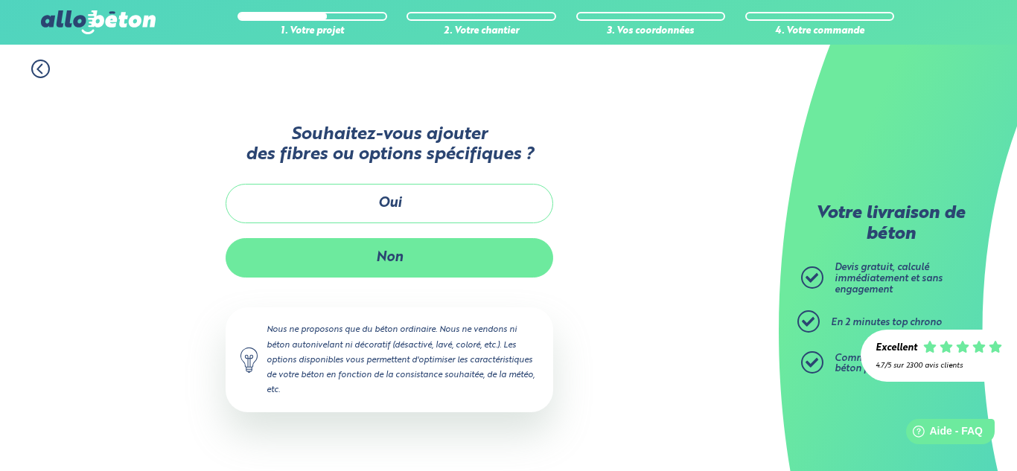
click at [403, 255] on button "Non" at bounding box center [390, 257] width 328 height 39
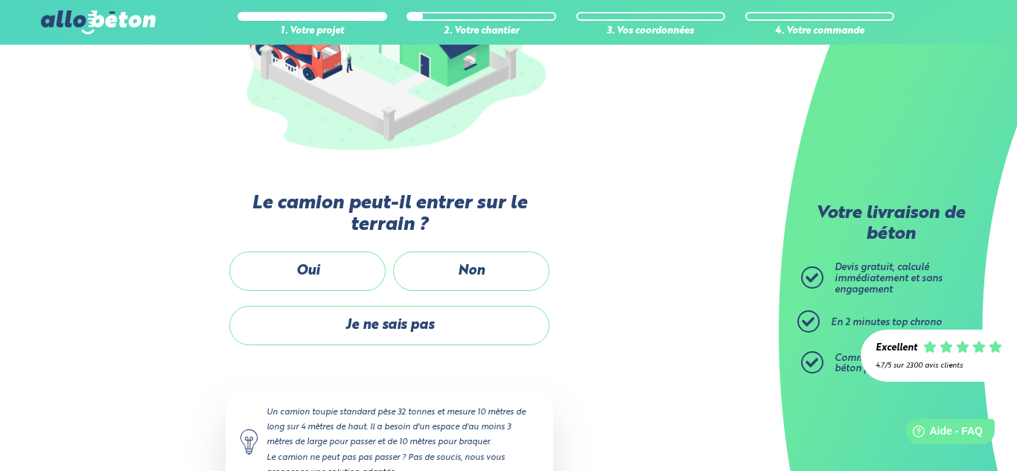
scroll to position [268, 0]
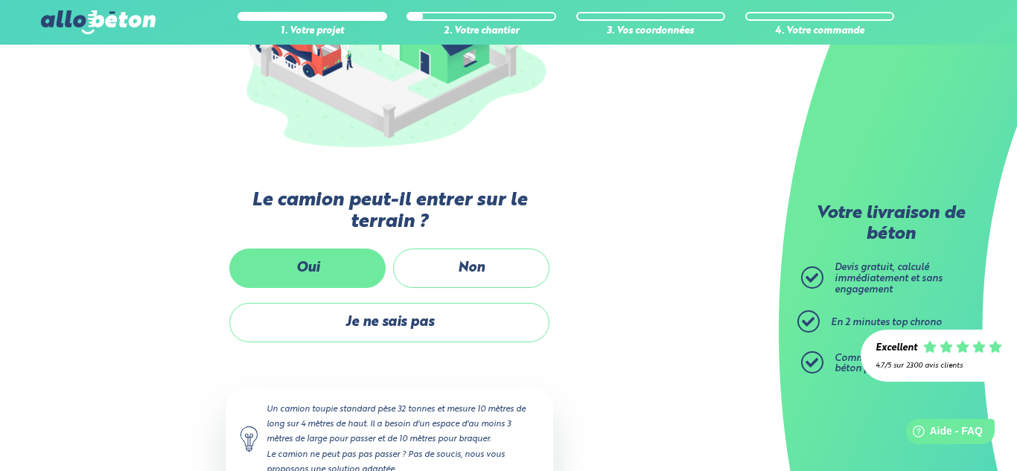
click at [344, 274] on label "Oui" at bounding box center [307, 268] width 156 height 39
click at [0, 0] on input "Oui" at bounding box center [0, 0] width 0 height 0
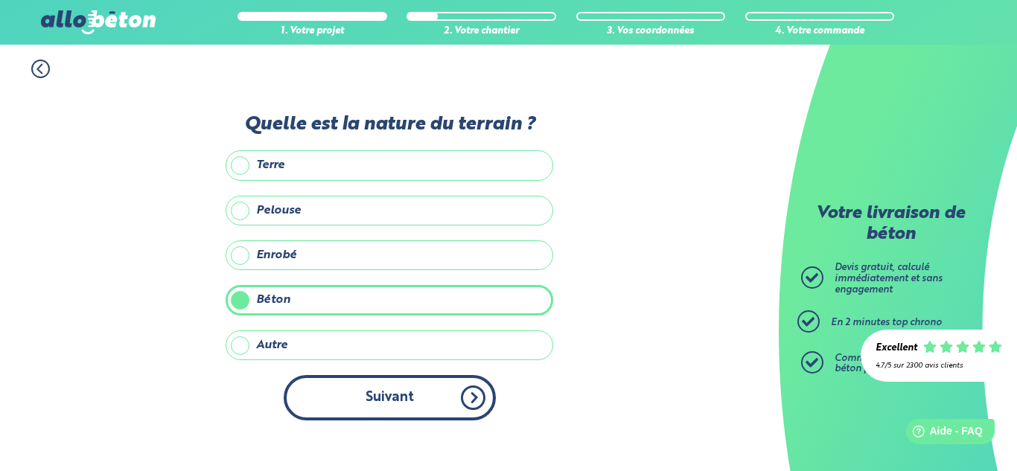
click at [403, 399] on button "Suivant" at bounding box center [390, 397] width 212 height 45
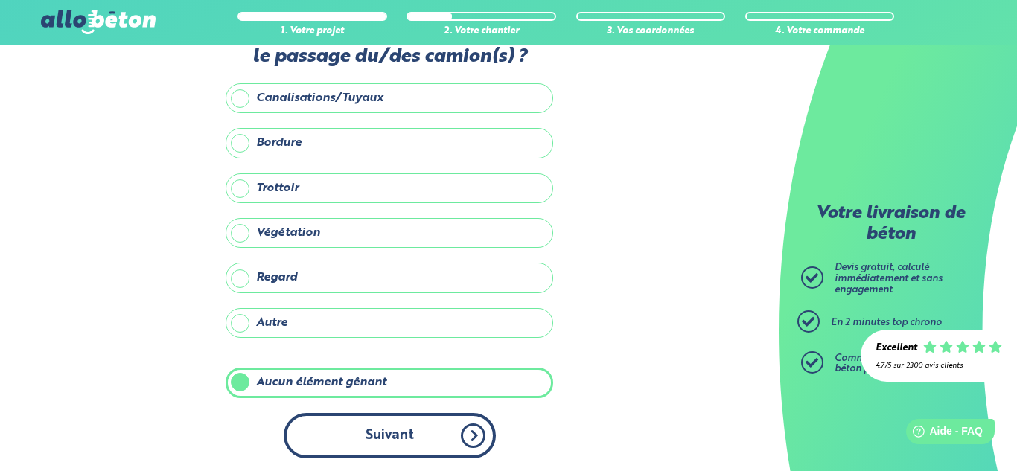
scroll to position [56, 0]
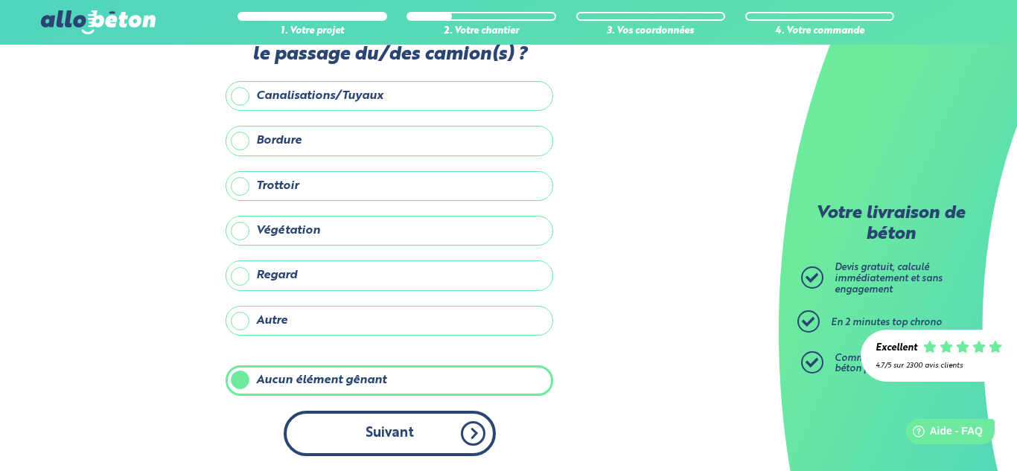
click at [406, 430] on button "Suivant" at bounding box center [390, 433] width 212 height 45
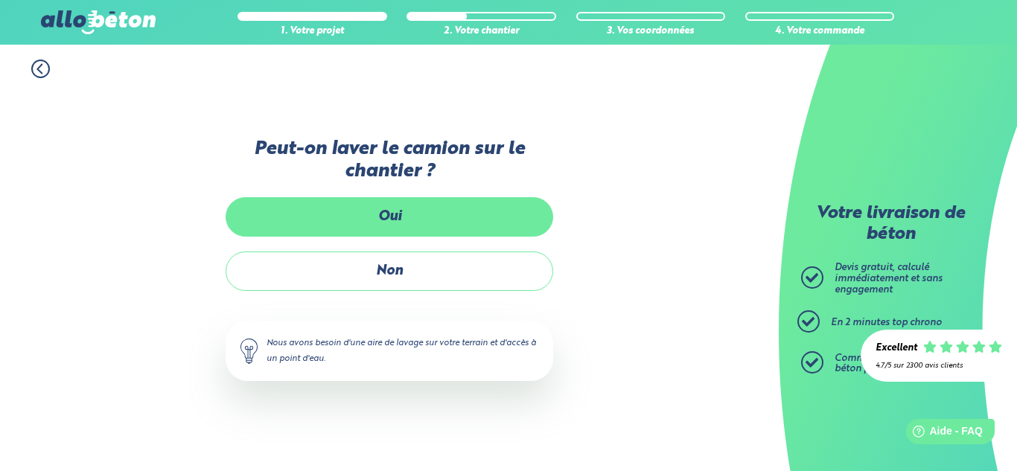
click at [415, 222] on label "Oui" at bounding box center [390, 216] width 328 height 39
click at [0, 0] on input "Oui" at bounding box center [0, 0] width 0 height 0
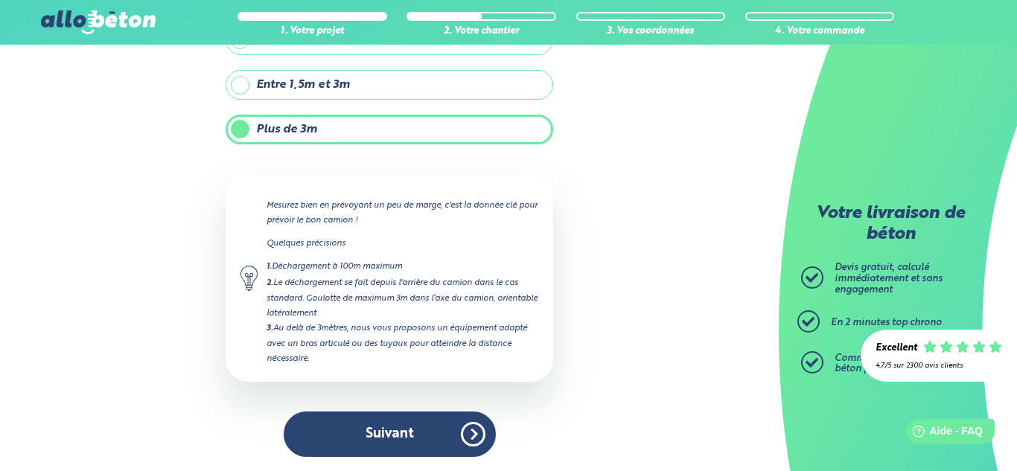
scroll to position [135, 0]
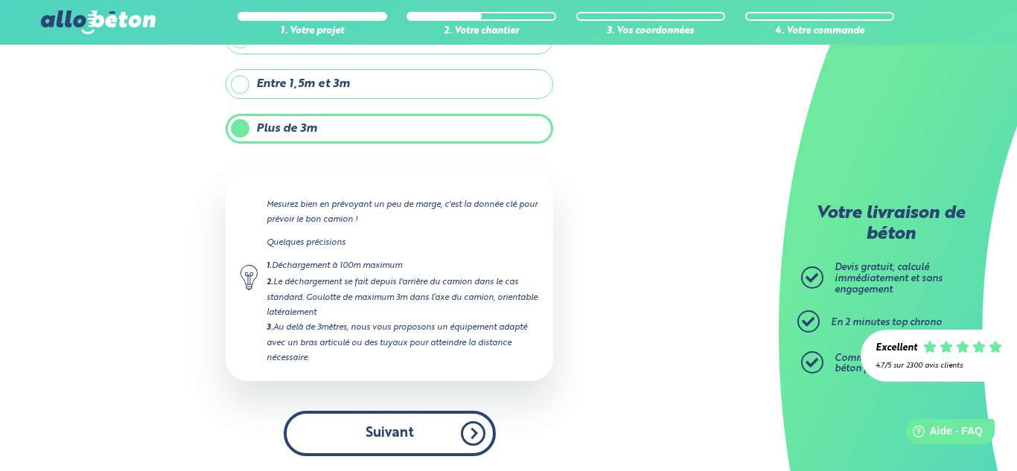
click at [406, 422] on button "Suivant" at bounding box center [390, 433] width 212 height 45
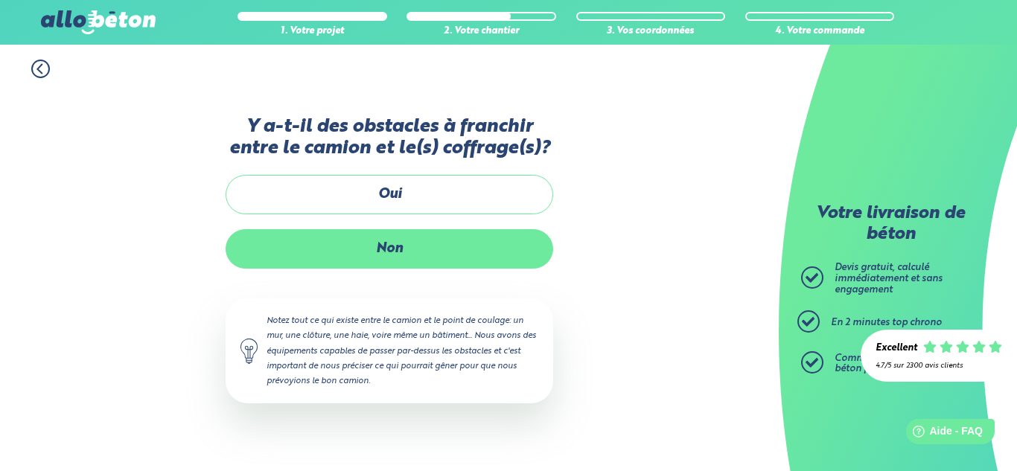
click at [403, 249] on label "Non" at bounding box center [390, 248] width 328 height 39
click at [0, 0] on input "Non" at bounding box center [0, 0] width 0 height 0
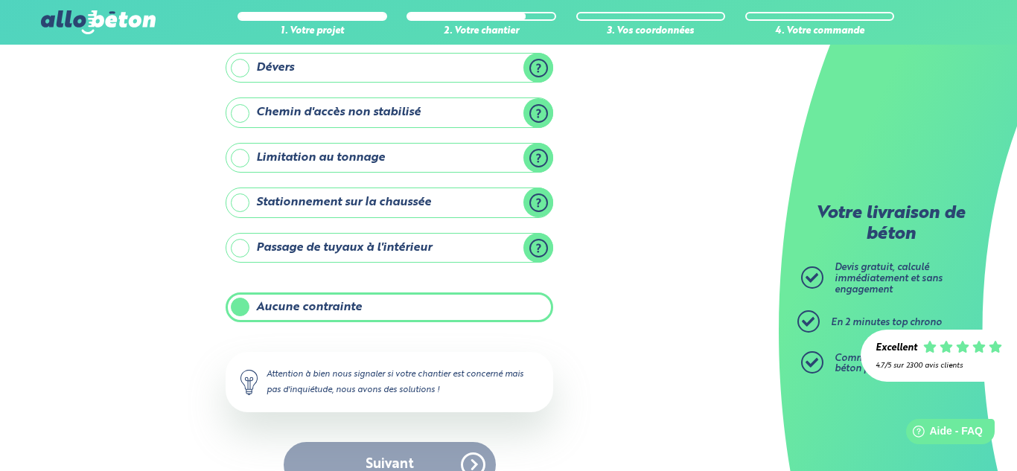
scroll to position [219, 0]
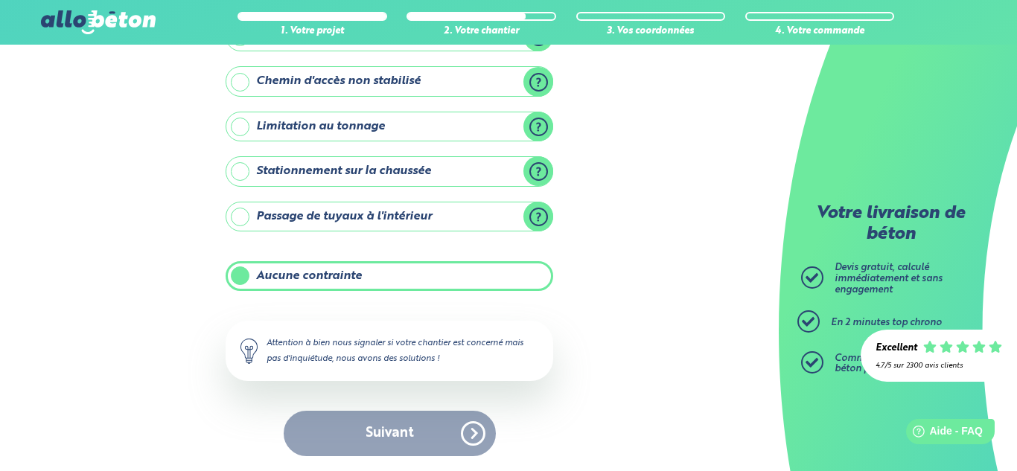
click at [390, 284] on label "Aucune contrainte" at bounding box center [390, 276] width 328 height 30
click at [0, 0] on input "Aucune contrainte" at bounding box center [0, 0] width 0 height 0
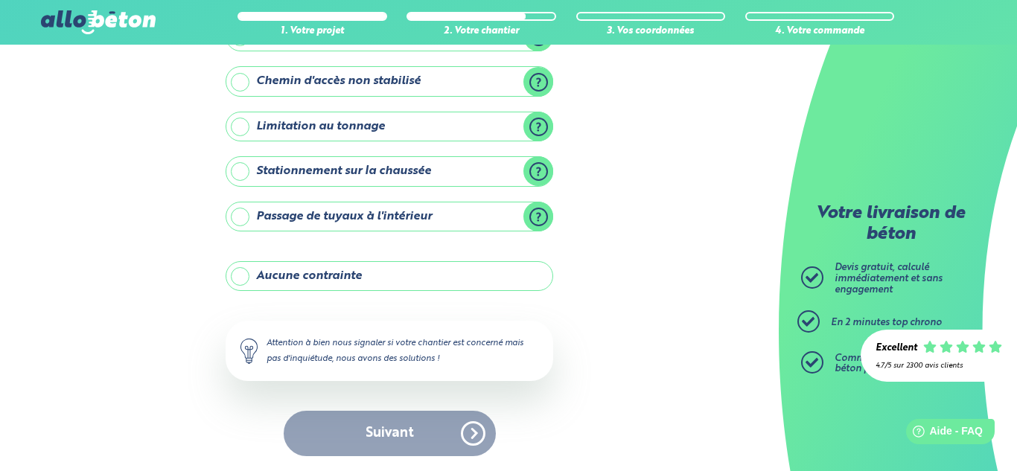
click at [390, 284] on label "Aucune contrainte" at bounding box center [390, 276] width 328 height 30
click at [0, 0] on input "Aucune contrainte" at bounding box center [0, 0] width 0 height 0
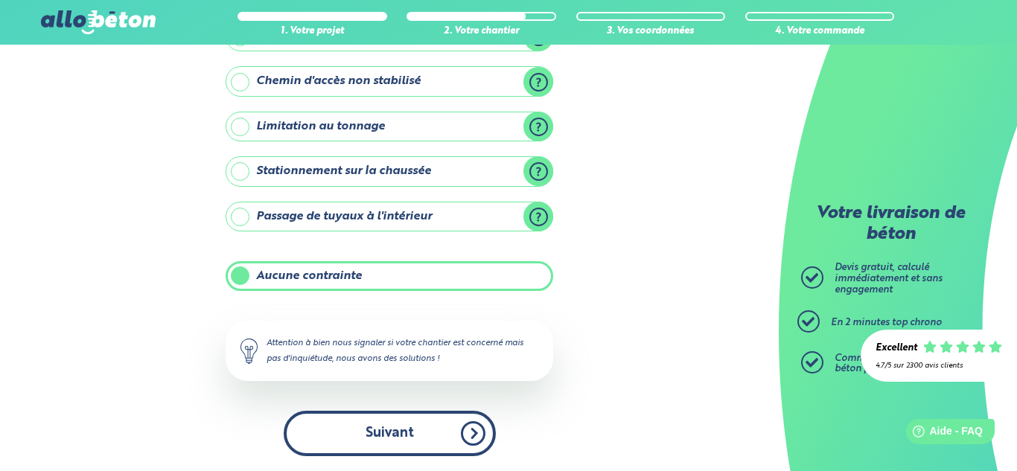
click at [390, 423] on button "Suivant" at bounding box center [390, 433] width 212 height 45
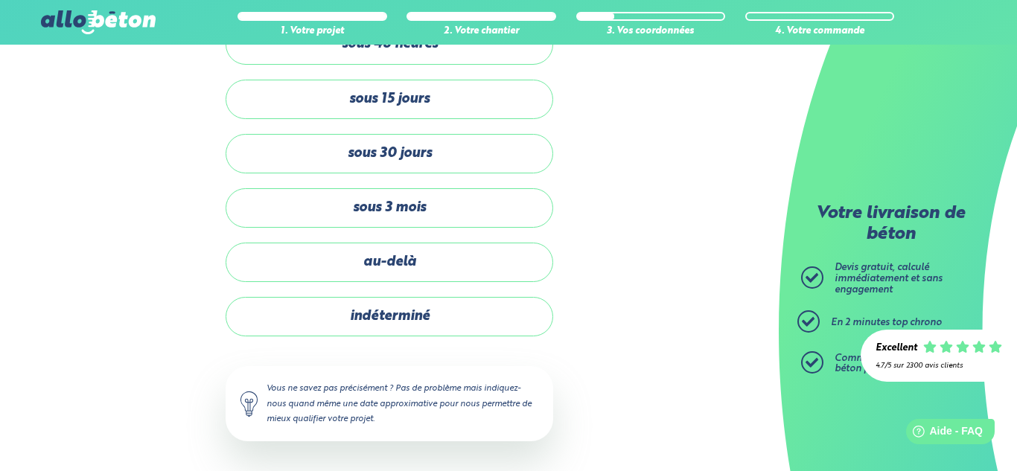
scroll to position [90, 0]
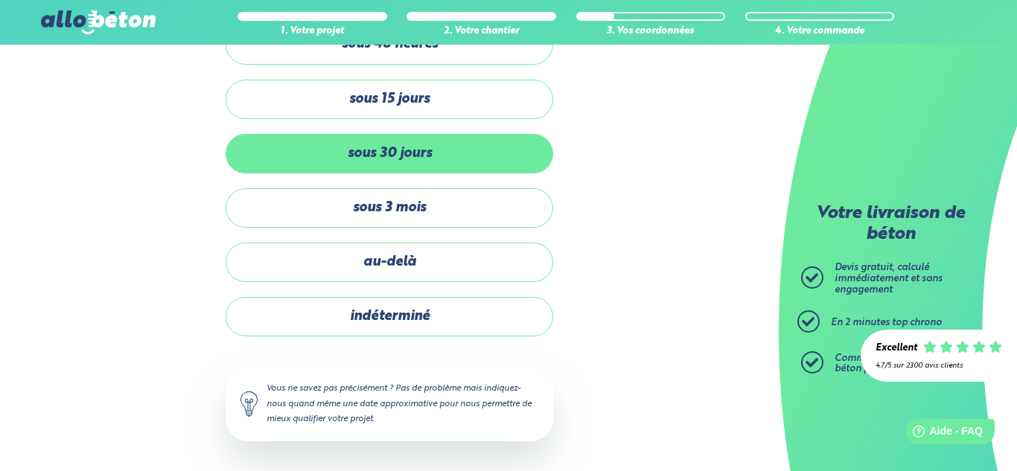
click at [403, 158] on label "sous 30 jours" at bounding box center [390, 153] width 328 height 39
click at [0, 0] on input "sous 30 jours" at bounding box center [0, 0] width 0 height 0
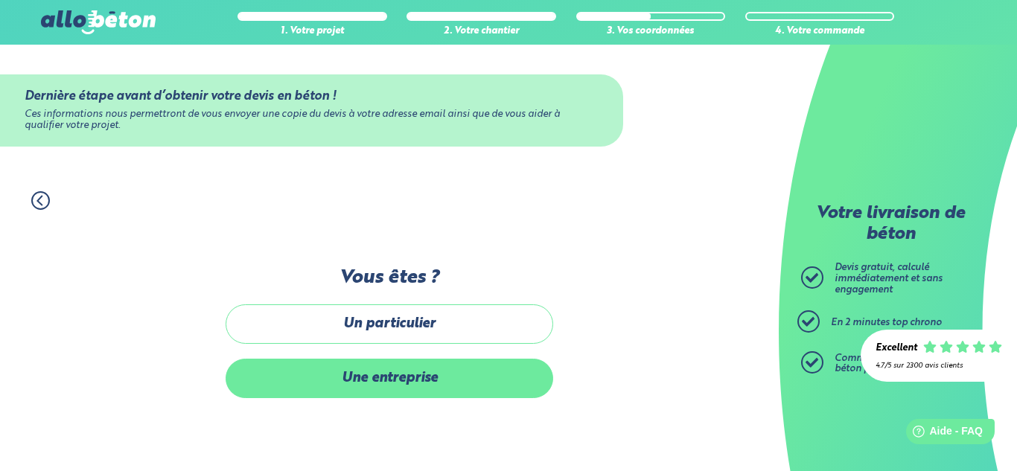
click at [421, 381] on label "Une entreprise" at bounding box center [390, 378] width 328 height 39
click at [0, 0] on input "Une entreprise" at bounding box center [0, 0] width 0 height 0
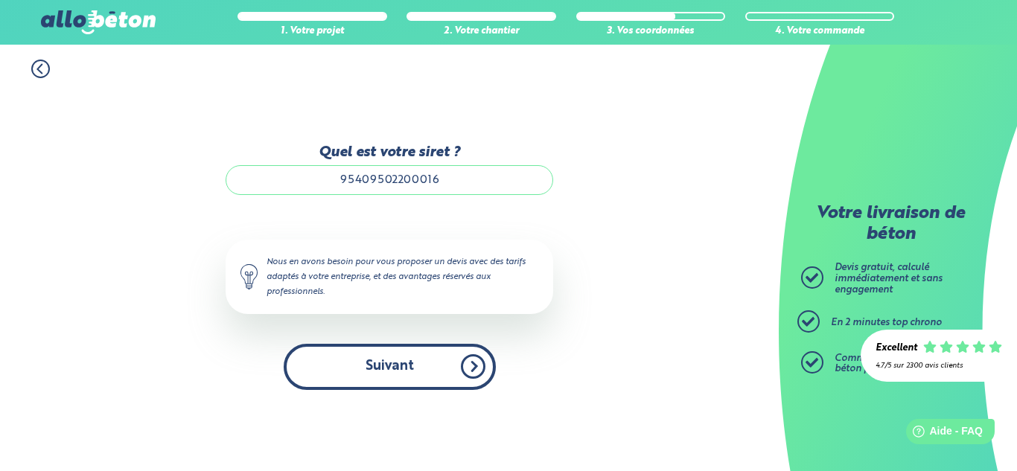
click at [433, 355] on button "Suivant" at bounding box center [390, 366] width 212 height 45
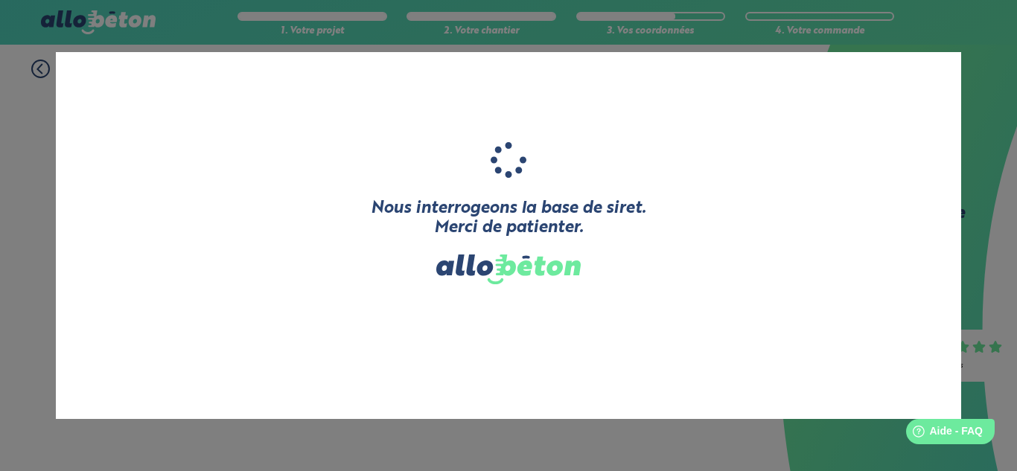
type input "BRESS'TP"
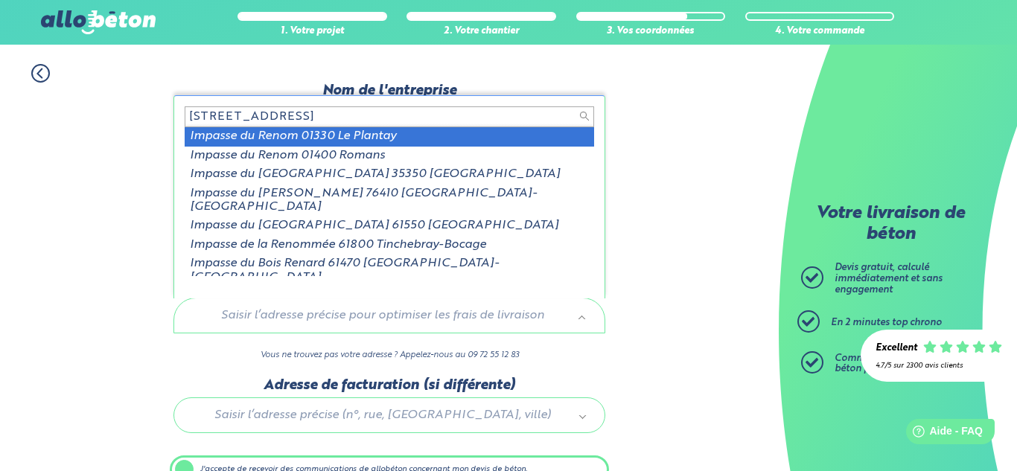
type input "193 impasse du renom"
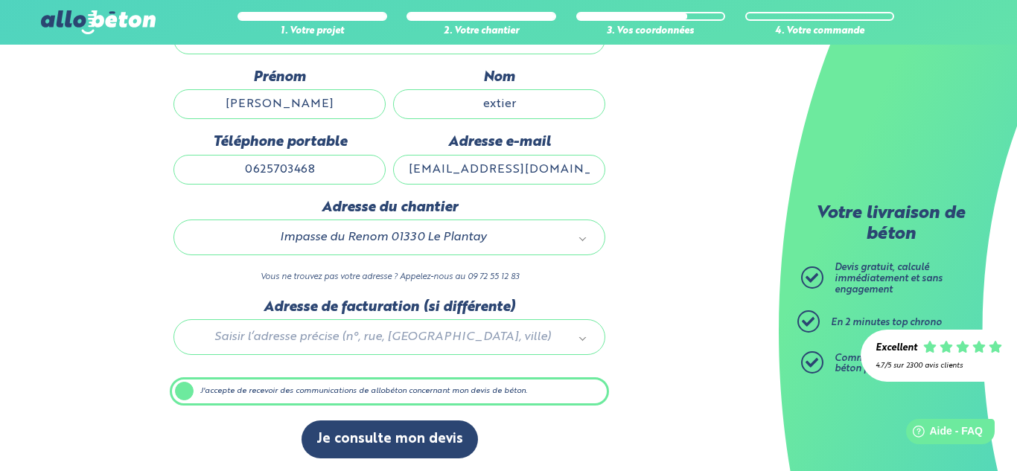
scroll to position [208, 0]
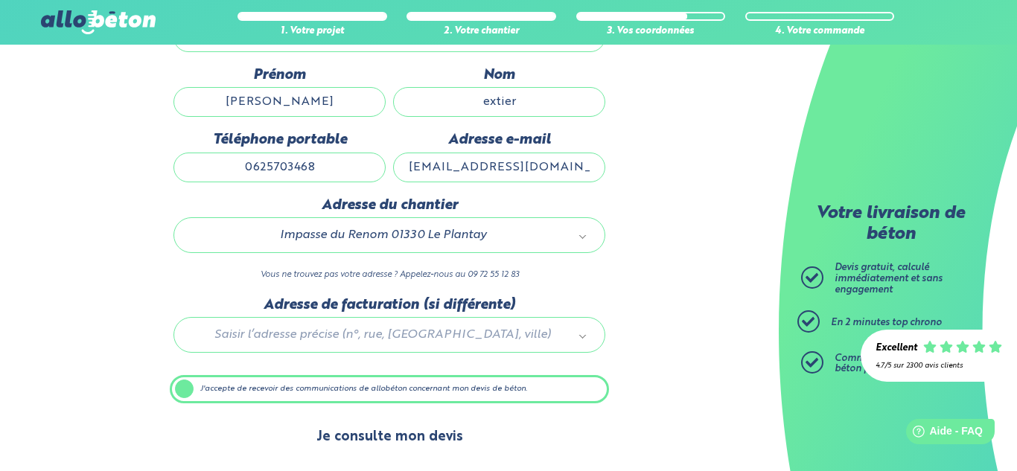
click at [434, 423] on button "Je consulte mon devis" at bounding box center [390, 437] width 176 height 38
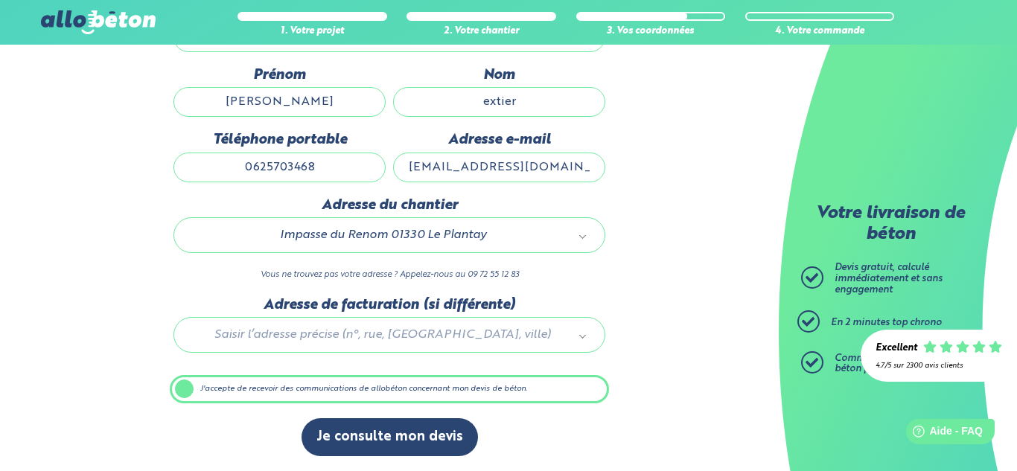
click at [448, 328] on div at bounding box center [389, 332] width 439 height 71
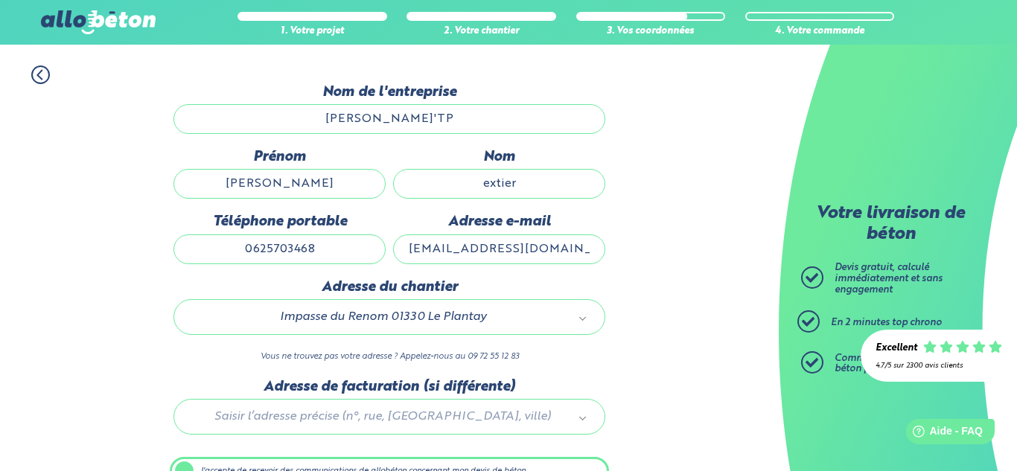
scroll to position [117, 0]
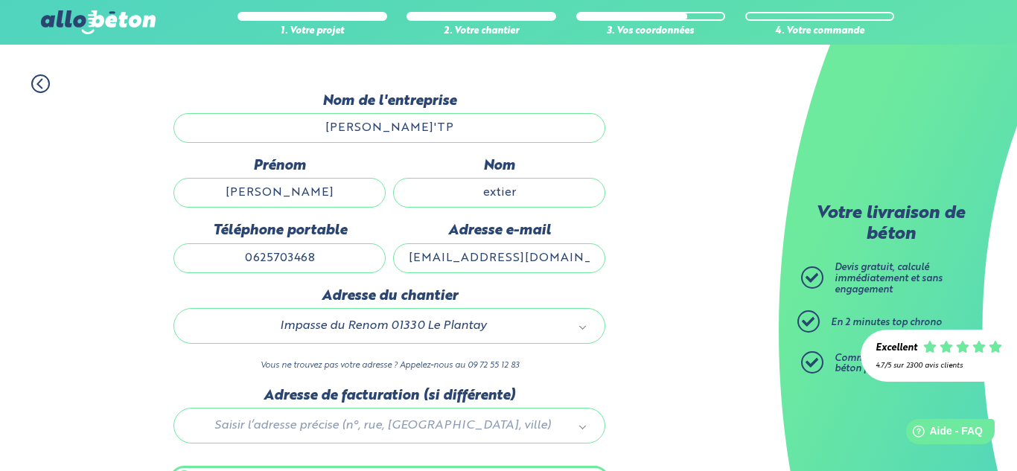
click at [420, 132] on input "BRESS'TP" at bounding box center [389, 128] width 432 height 30
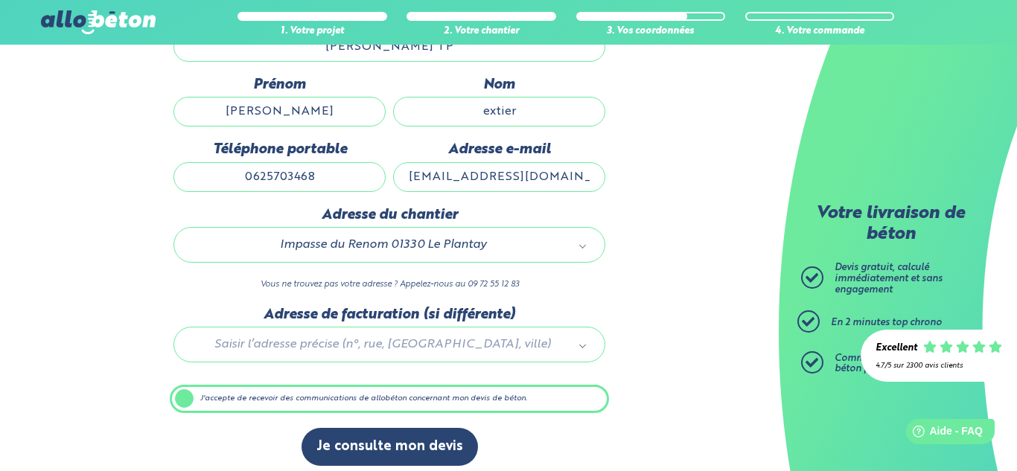
scroll to position [208, 0]
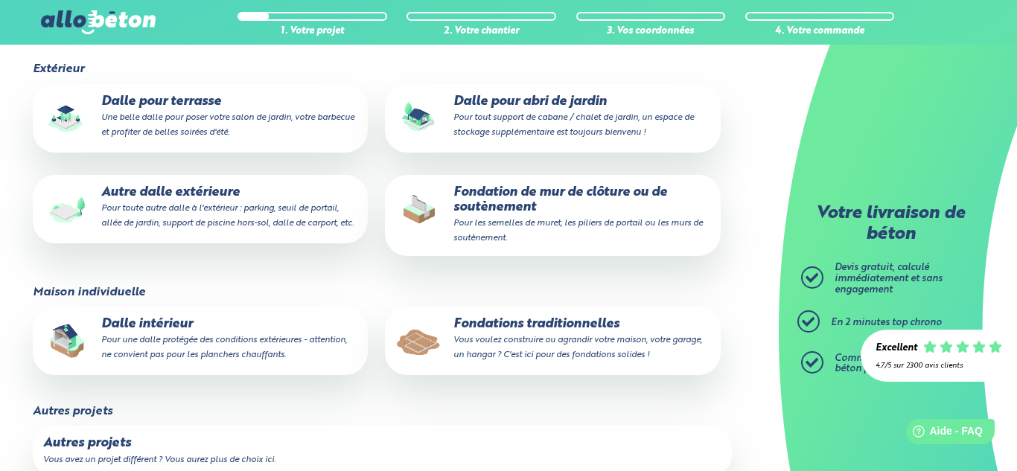
click at [592, 355] on small "Vous voulez construire ou agrandir votre maison, votre garage, un hangar ? C'es…" at bounding box center [577, 348] width 249 height 24
click at [0, 0] on input "Fondations traditionnelles Vous voulez construire ou agrandir votre maison, vot…" at bounding box center [0, 0] width 0 height 0
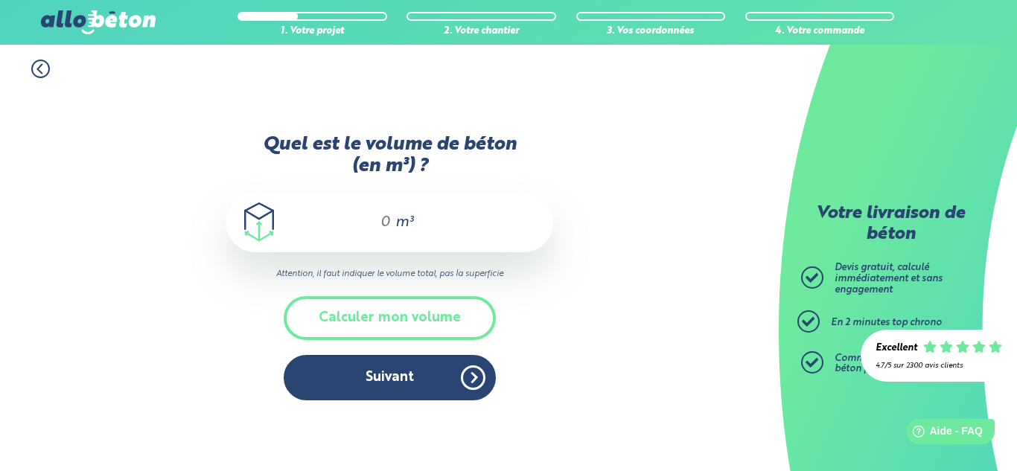
click at [390, 226] on div "m³" at bounding box center [390, 223] width 328 height 60
type input "3,2"
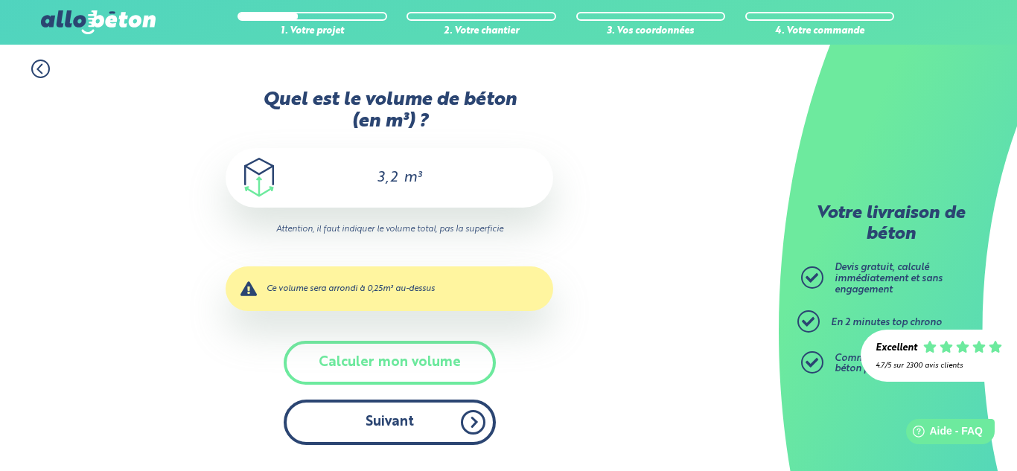
click at [421, 444] on button "Suivant" at bounding box center [390, 422] width 212 height 45
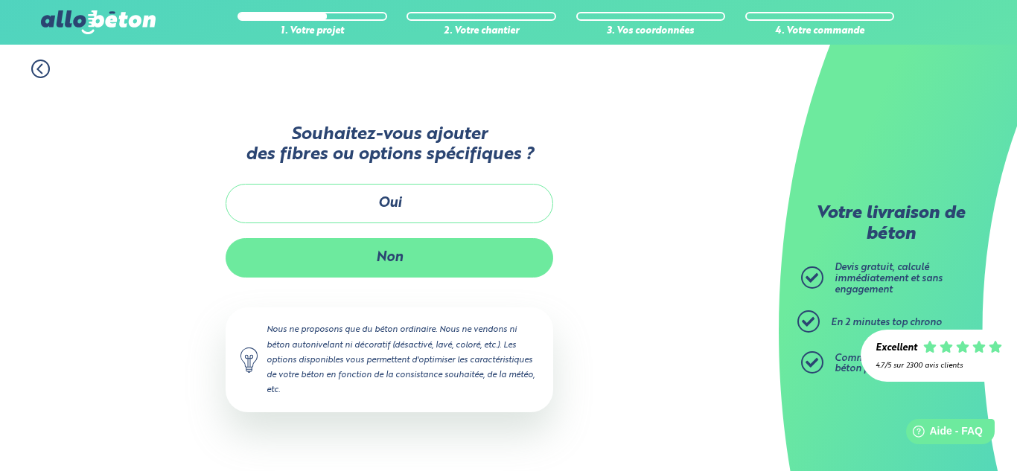
click at [436, 267] on button "Non" at bounding box center [390, 257] width 328 height 39
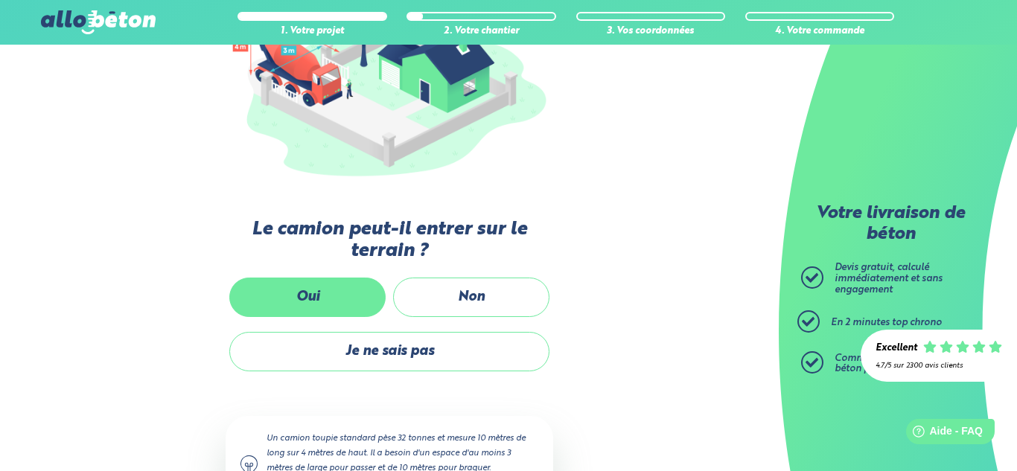
scroll to position [240, 0]
click at [371, 300] on label "Oui" at bounding box center [307, 296] width 156 height 39
click at [0, 0] on input "Oui" at bounding box center [0, 0] width 0 height 0
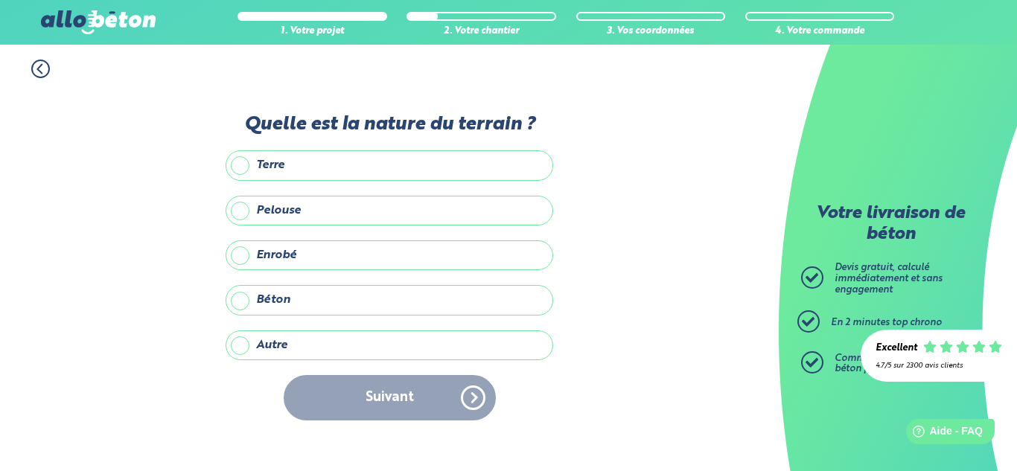
click at [377, 348] on label "Autre" at bounding box center [390, 346] width 328 height 30
click at [0, 0] on input "Autre" at bounding box center [0, 0] width 0 height 0
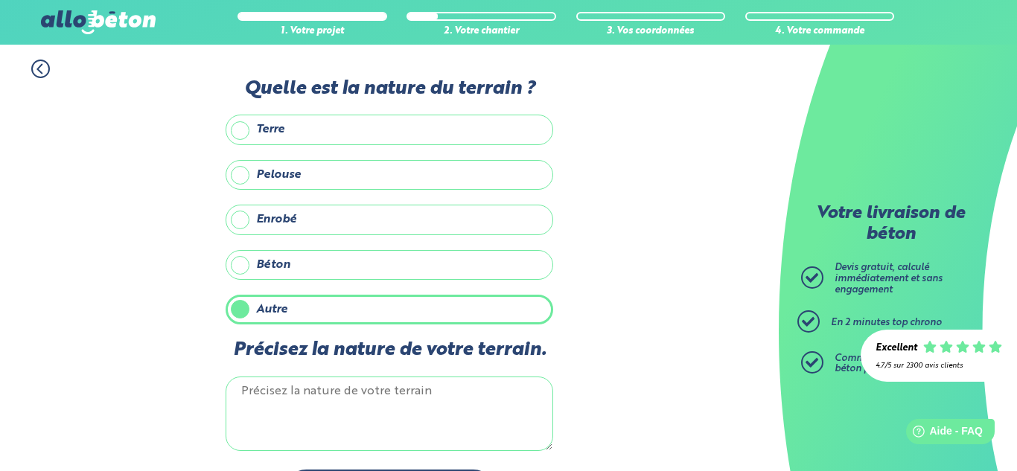
click at [360, 266] on label "Béton" at bounding box center [390, 265] width 328 height 30
click at [0, 0] on input "Béton" at bounding box center [0, 0] width 0 height 0
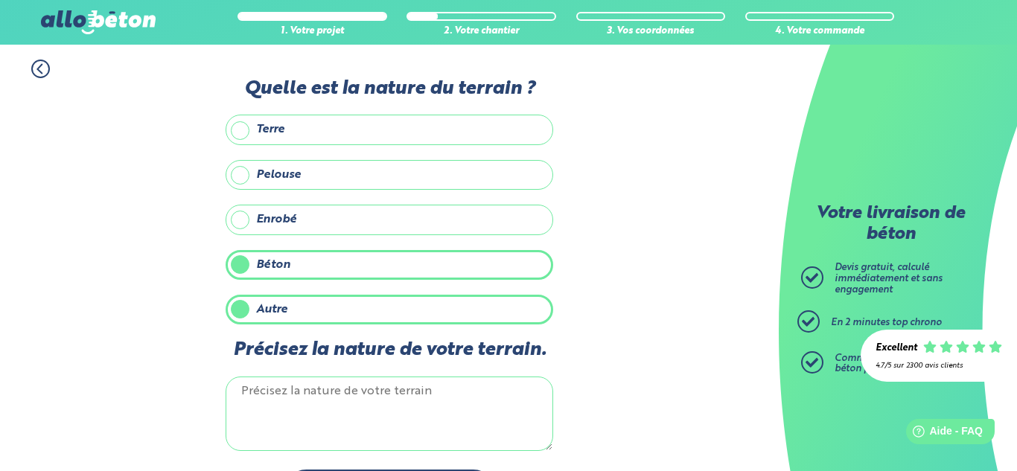
click at [354, 313] on label "Autre" at bounding box center [390, 310] width 328 height 30
click at [0, 0] on input "Autre" at bounding box center [0, 0] width 0 height 0
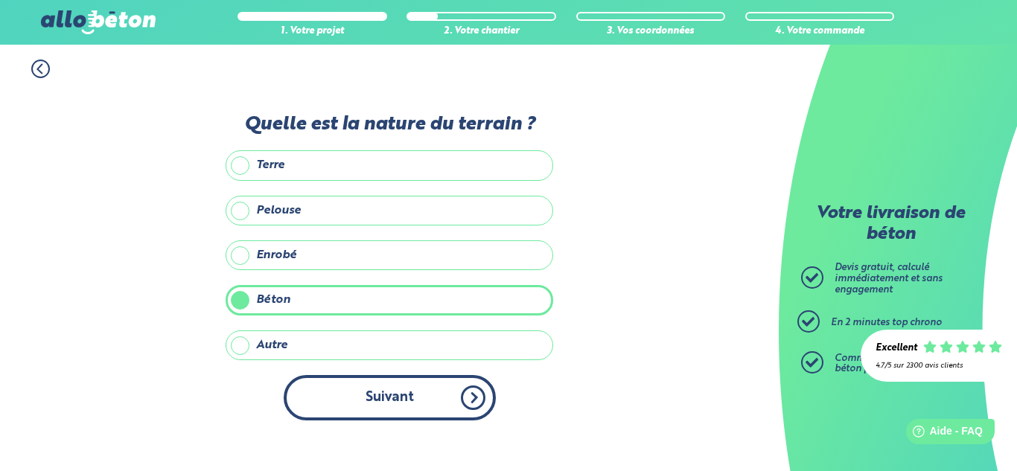
click at [386, 393] on button "Suivant" at bounding box center [390, 397] width 212 height 45
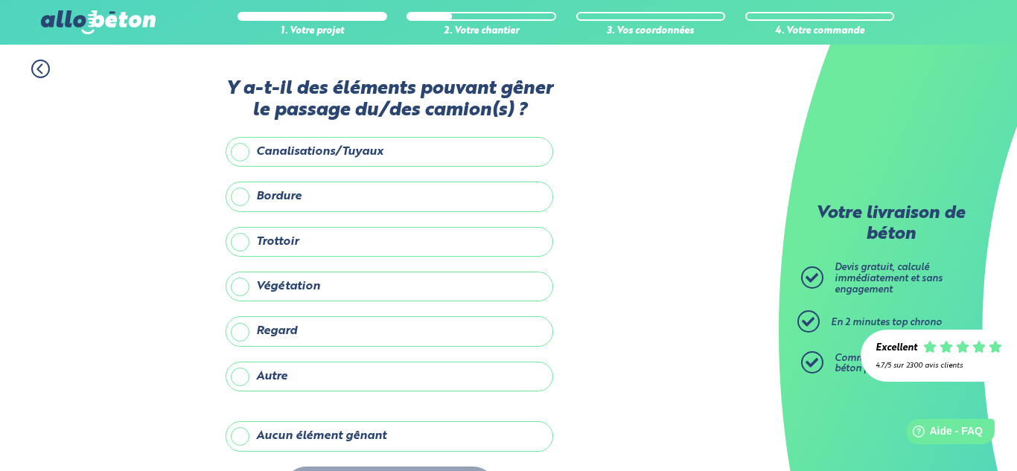
click at [368, 433] on label "Aucun élément gênant" at bounding box center [390, 436] width 328 height 30
click at [0, 0] on input "Aucun élément gênant" at bounding box center [0, 0] width 0 height 0
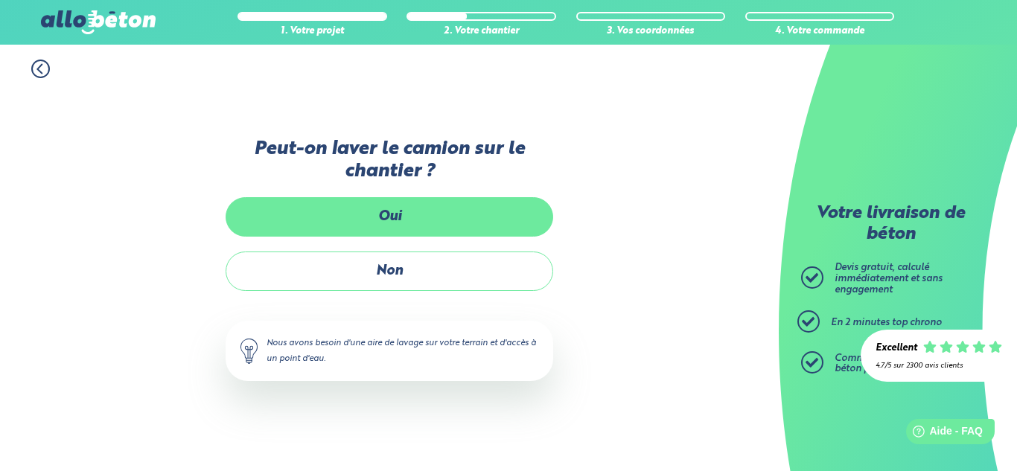
click at [399, 228] on label "Oui" at bounding box center [390, 216] width 328 height 39
click at [0, 0] on input "Oui" at bounding box center [0, 0] width 0 height 0
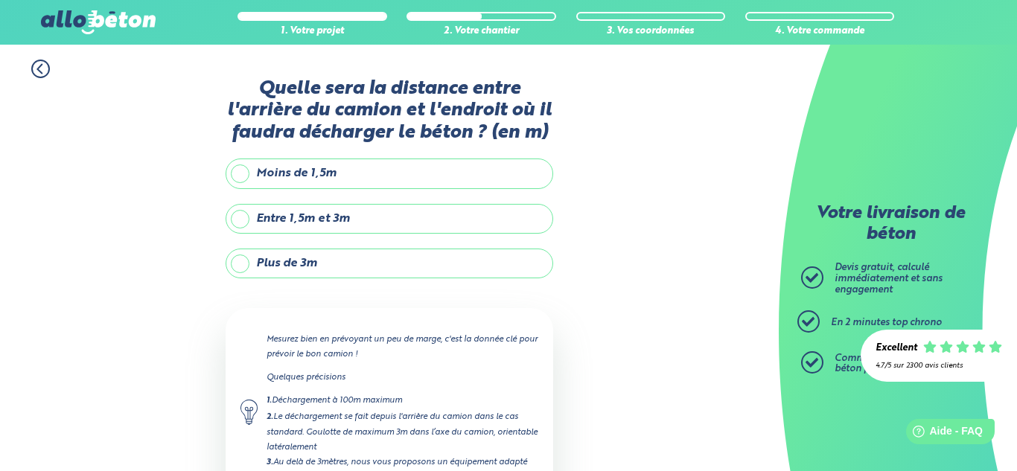
click at [377, 272] on label "Plus de 3m" at bounding box center [390, 264] width 328 height 30
click at [0, 0] on input "Plus de 3m" at bounding box center [0, 0] width 0 height 0
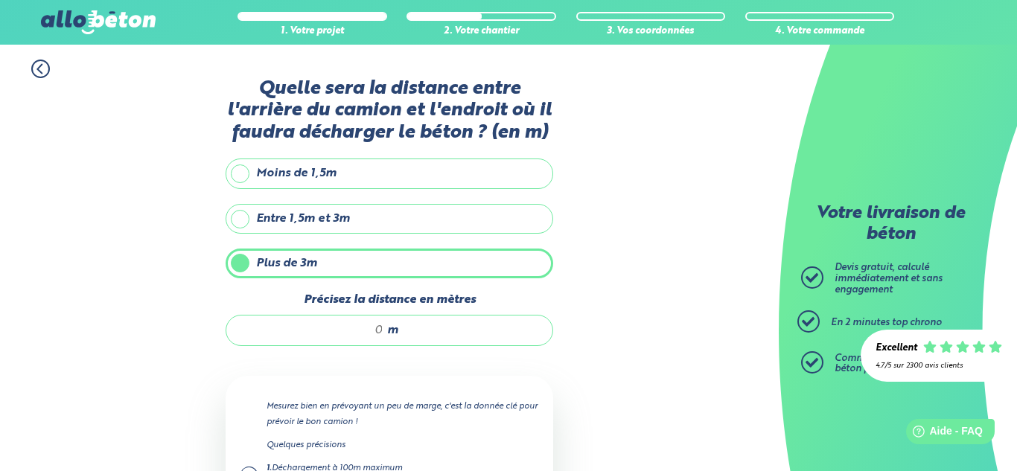
click at [381, 330] on input "Précisez la distance en mètres" at bounding box center [312, 330] width 142 height 15
type input "10"
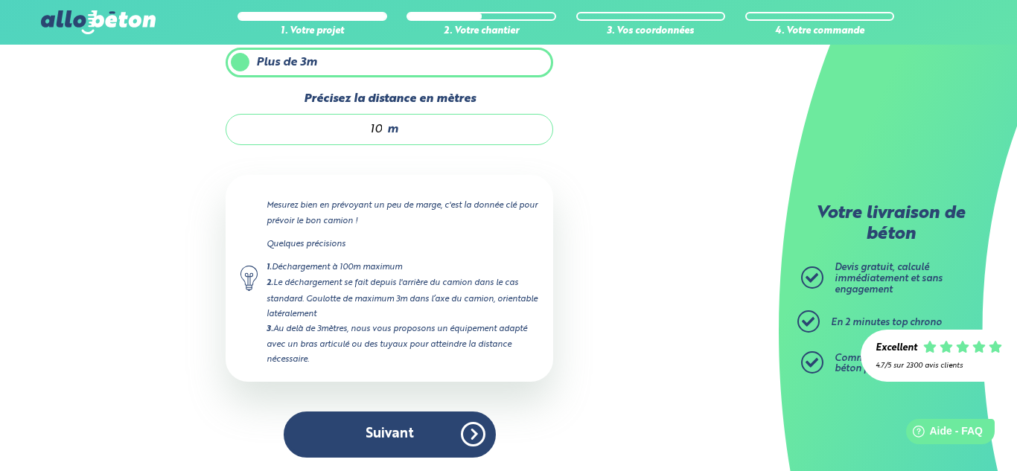
scroll to position [202, 0]
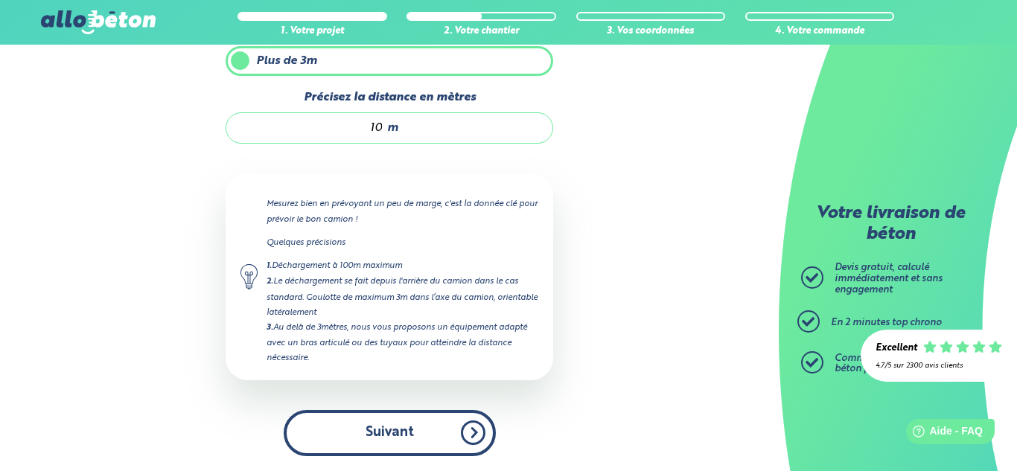
click at [428, 422] on button "Suivant" at bounding box center [390, 432] width 212 height 45
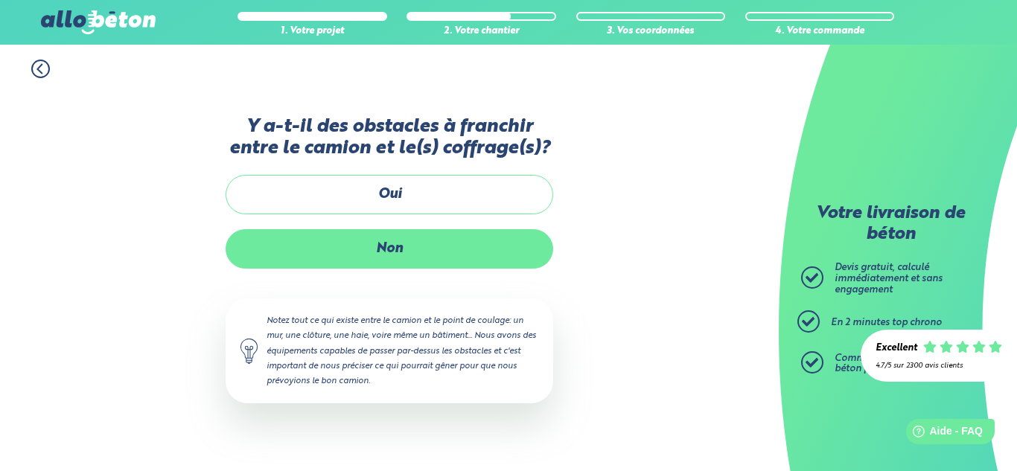
click at [412, 254] on label "Non" at bounding box center [390, 248] width 328 height 39
click at [0, 0] on input "Non" at bounding box center [0, 0] width 0 height 0
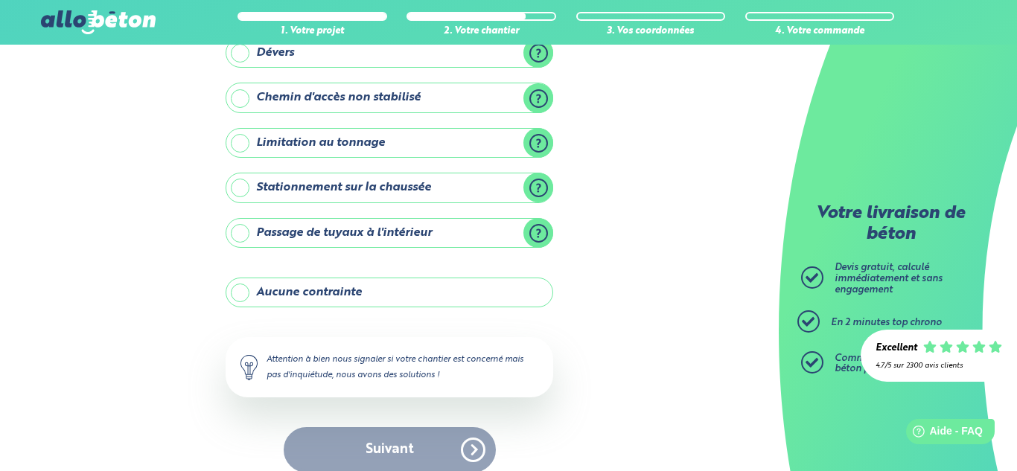
scroll to position [219, 0]
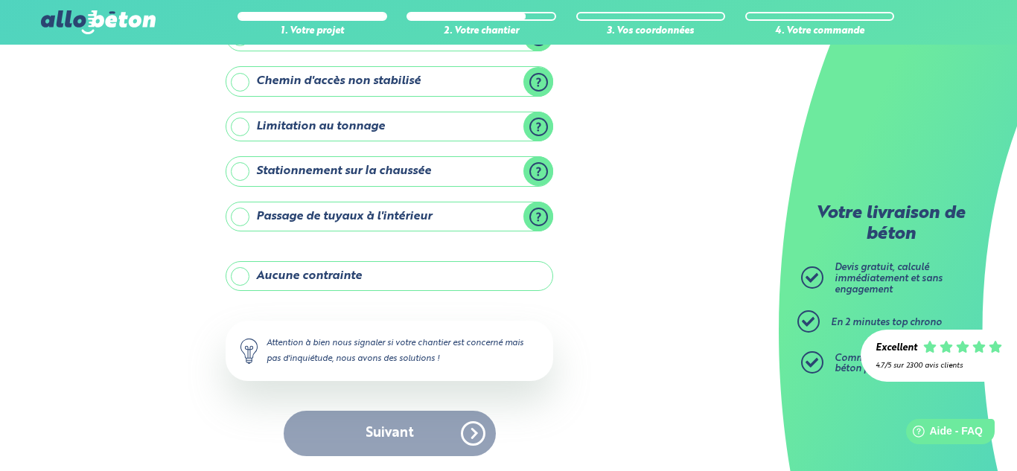
click at [369, 277] on label "Aucune contrainte" at bounding box center [390, 276] width 328 height 30
click at [0, 0] on input "Aucune contrainte" at bounding box center [0, 0] width 0 height 0
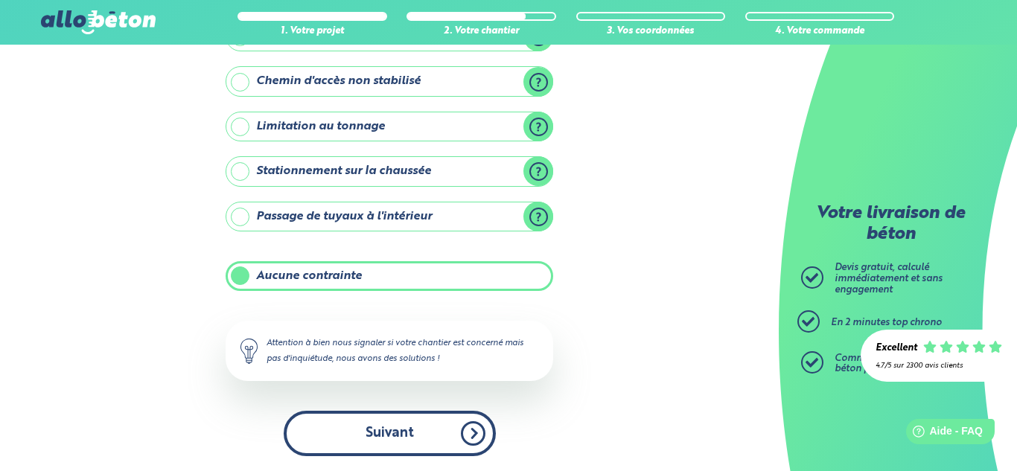
click at [398, 427] on button "Suivant" at bounding box center [390, 433] width 212 height 45
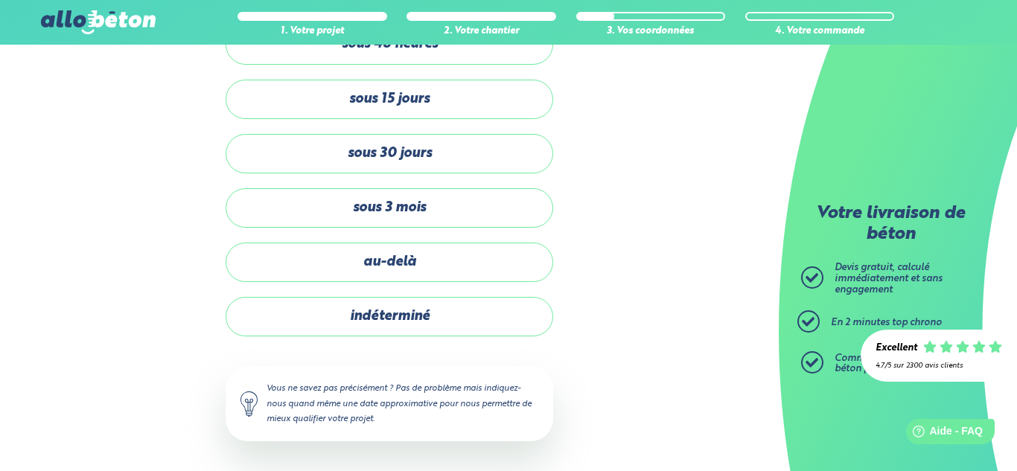
scroll to position [90, 0]
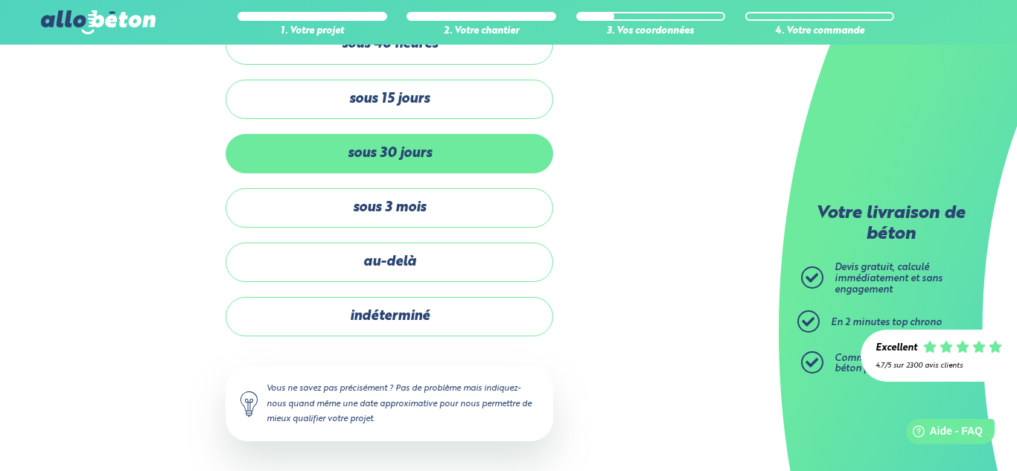
click at [415, 159] on label "sous 30 jours" at bounding box center [390, 153] width 328 height 39
click at [0, 0] on input "sous 30 jours" at bounding box center [0, 0] width 0 height 0
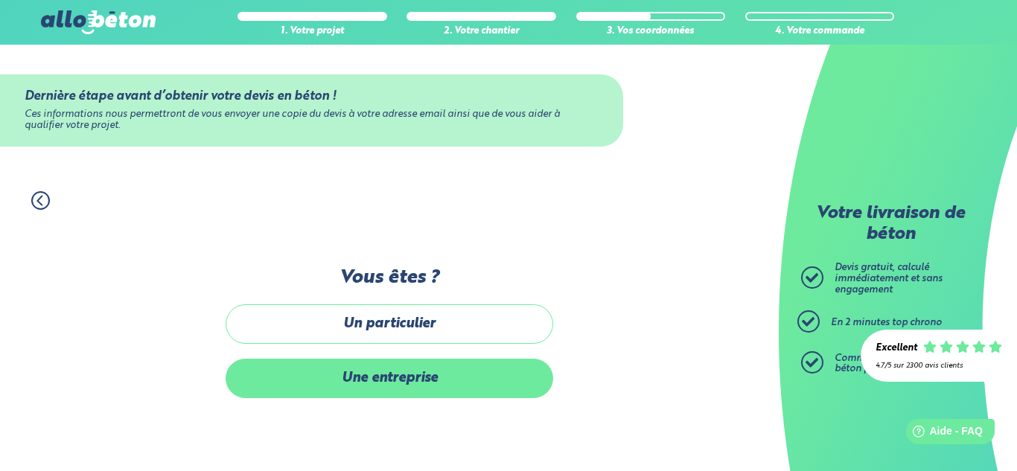
click at [433, 374] on label "Une entreprise" at bounding box center [390, 378] width 328 height 39
click at [0, 0] on input "Une entreprise" at bounding box center [0, 0] width 0 height 0
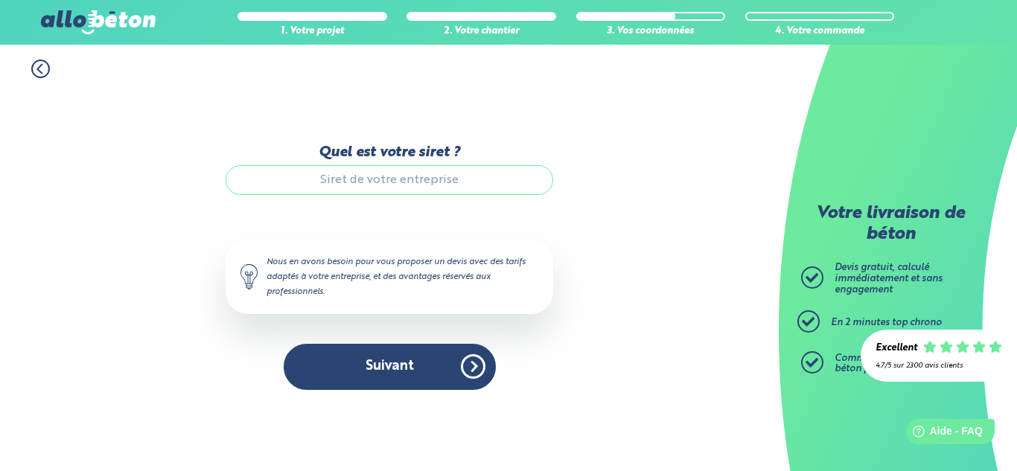
click at [416, 184] on input "Quel est votre siret ?" at bounding box center [390, 180] width 328 height 30
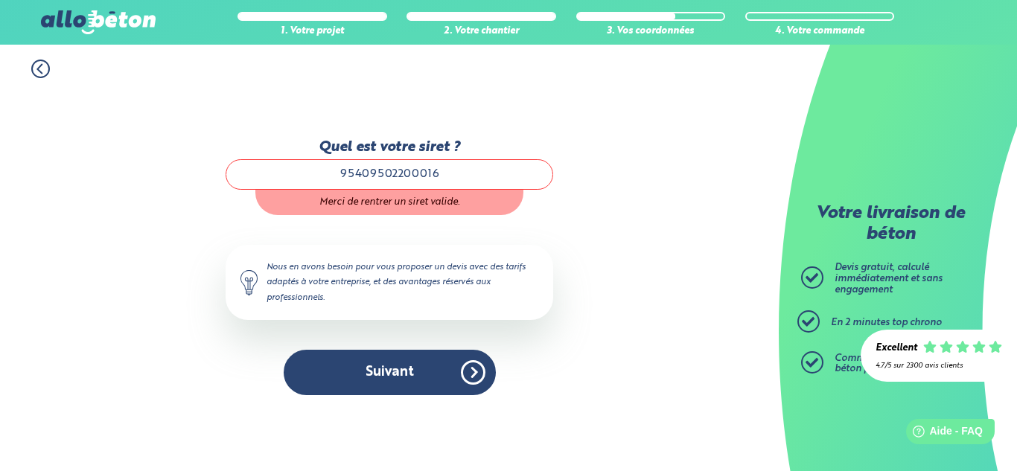
type input "95409502200016"
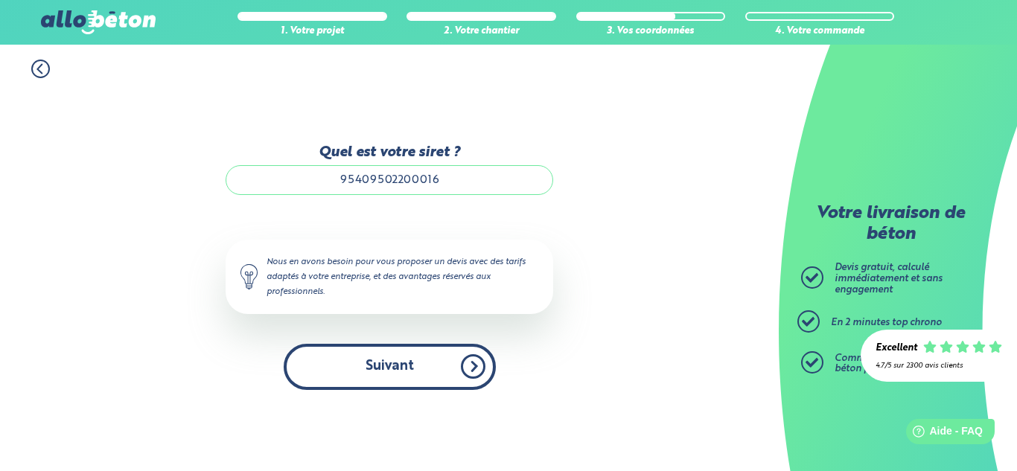
click at [412, 354] on button "Suivant" at bounding box center [390, 366] width 212 height 45
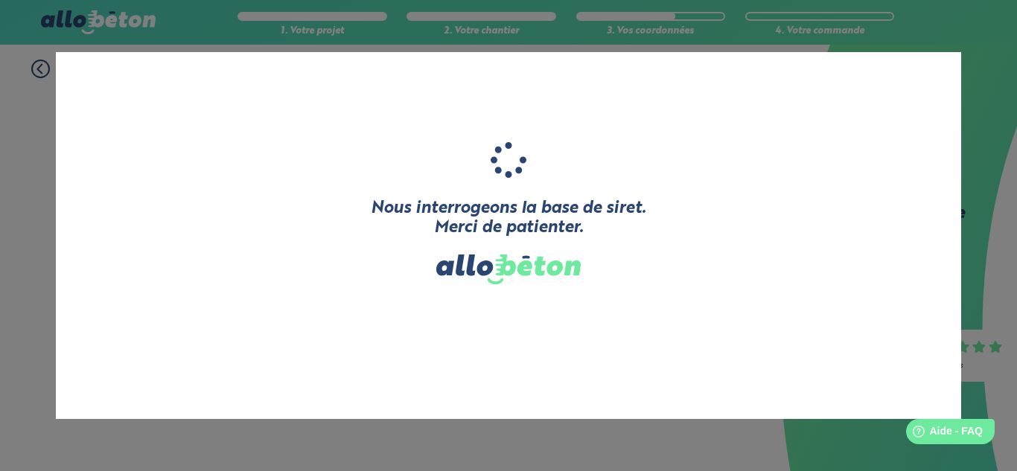
type input "BRESS'TP"
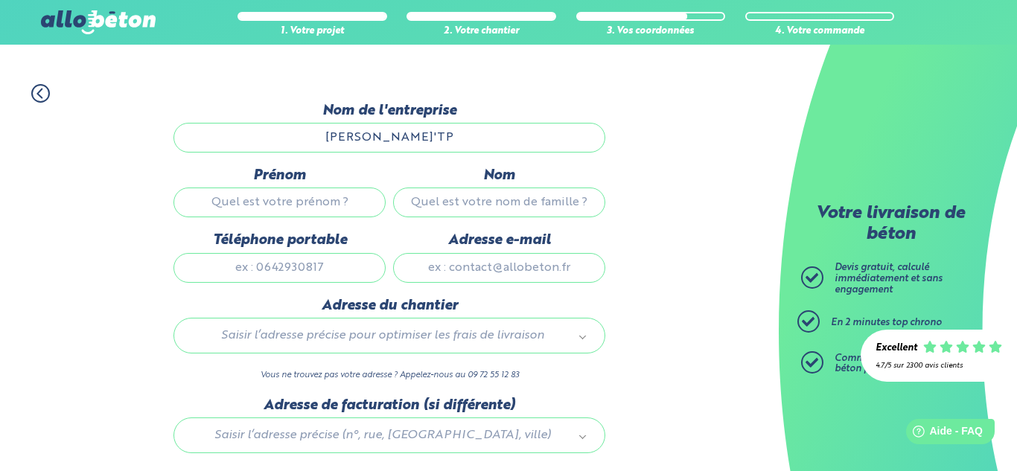
scroll to position [121, 0]
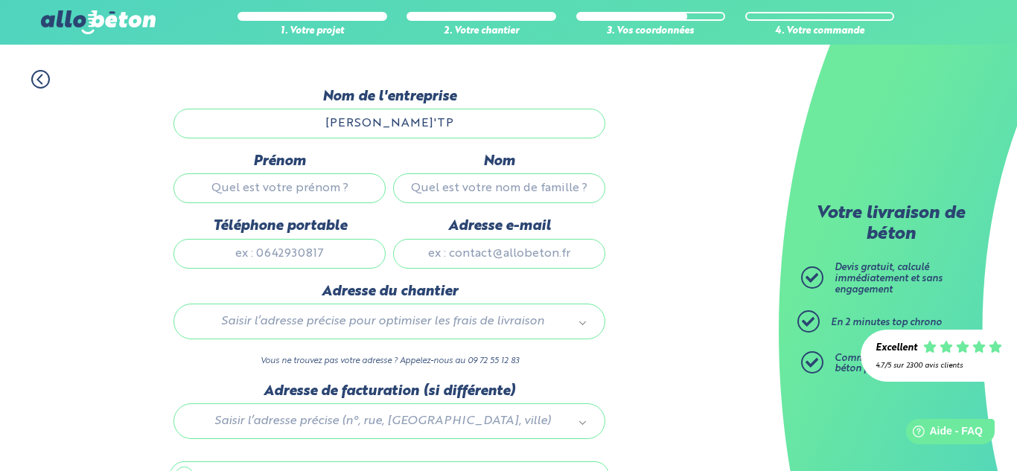
click at [313, 197] on input "Prénom" at bounding box center [279, 188] width 212 height 30
type input "elliot"
type input "extier"
type input "0625703468"
type input "extiere@gmail.com"
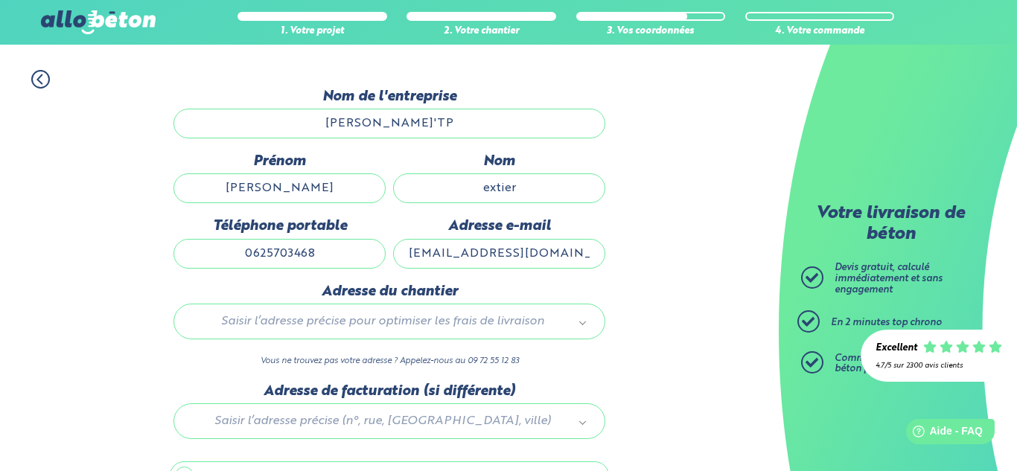
type input "54 Rue en chabotte"
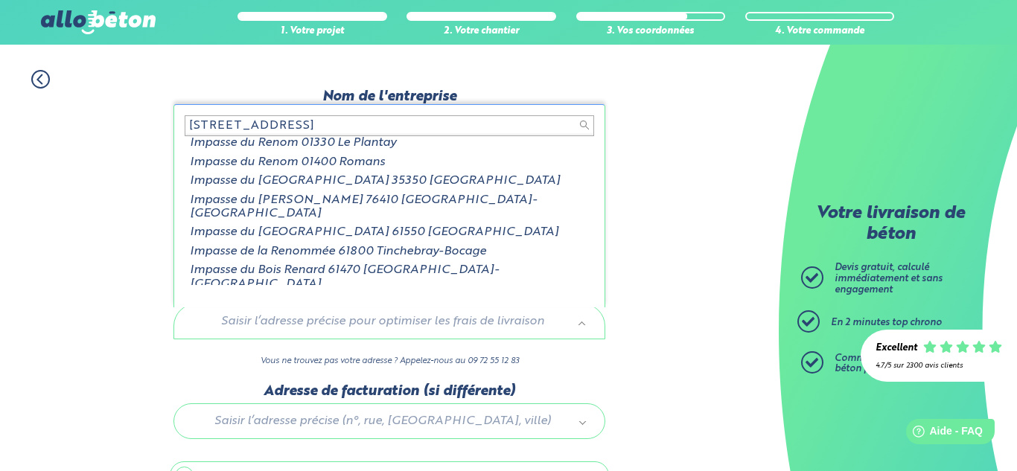
scroll to position [0, 0]
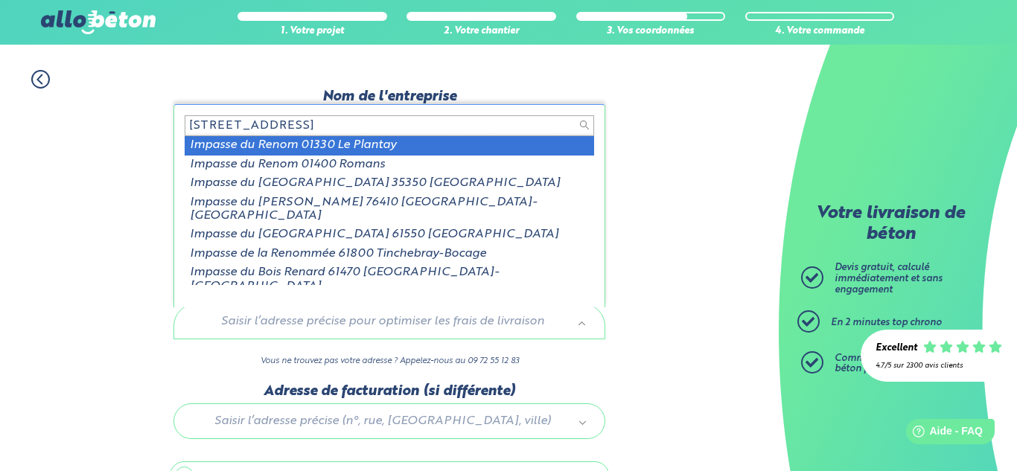
type input "193 impasse du renom"
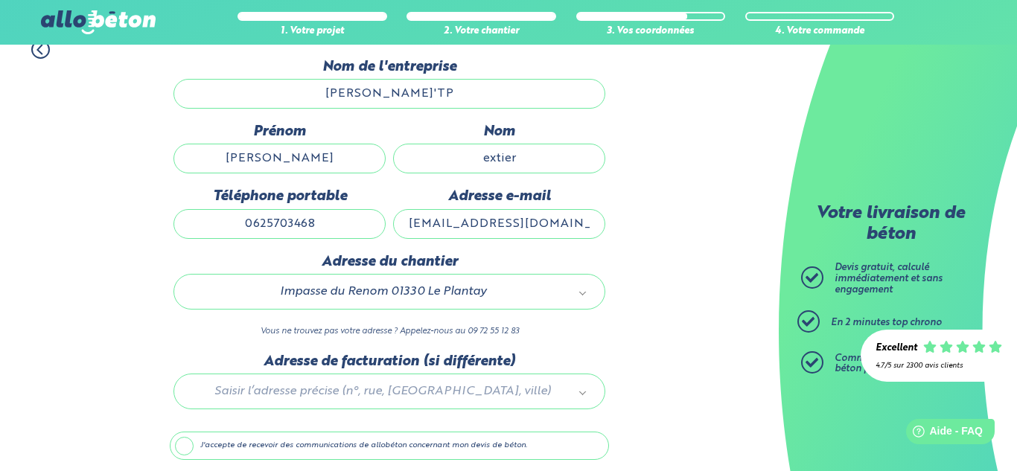
scroll to position [208, 0]
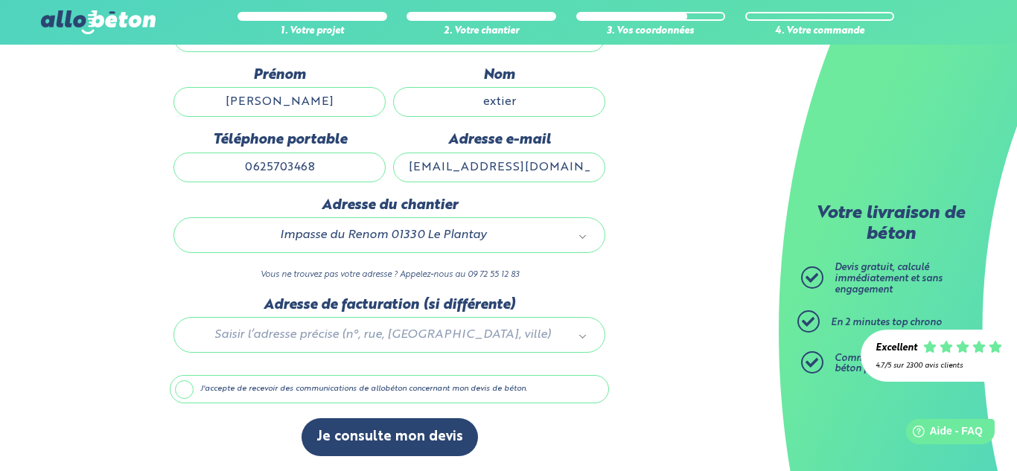
click at [394, 386] on label "J'accepte de recevoir des communications de allobéton concernant mon devis de b…" at bounding box center [389, 389] width 439 height 28
click at [0, 0] on input "J'accepte de recevoir des communications de allobéton concernant mon devis de b…" at bounding box center [0, 0] width 0 height 0
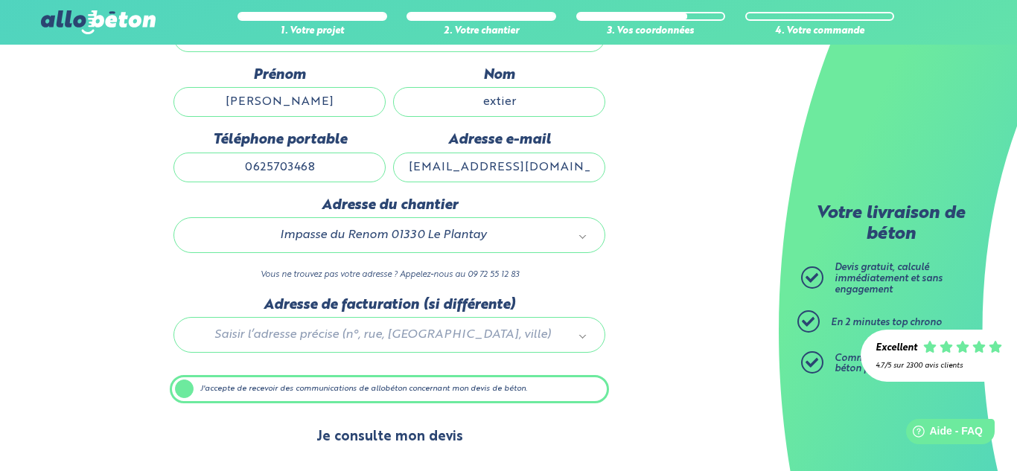
click at [397, 430] on button "Je consulte mon devis" at bounding box center [390, 437] width 176 height 38
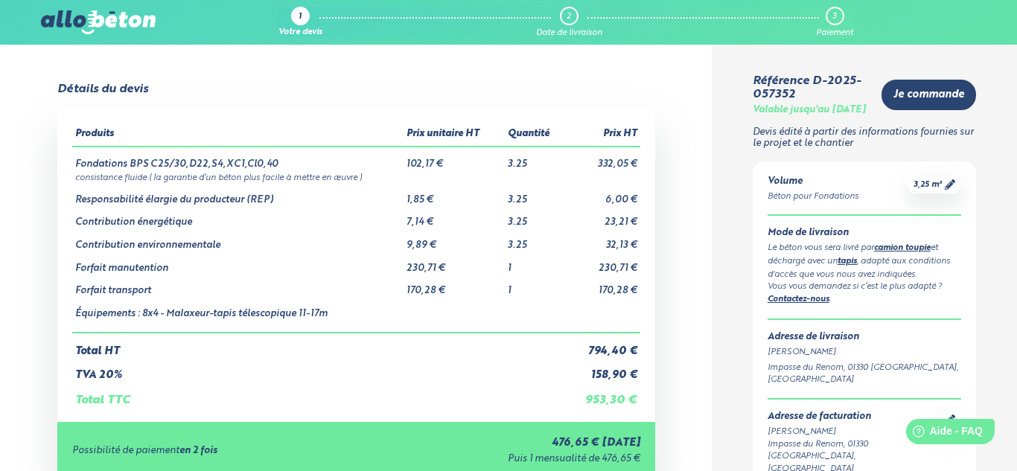
scroll to position [23, 0]
